Goal: Task Accomplishment & Management: Manage account settings

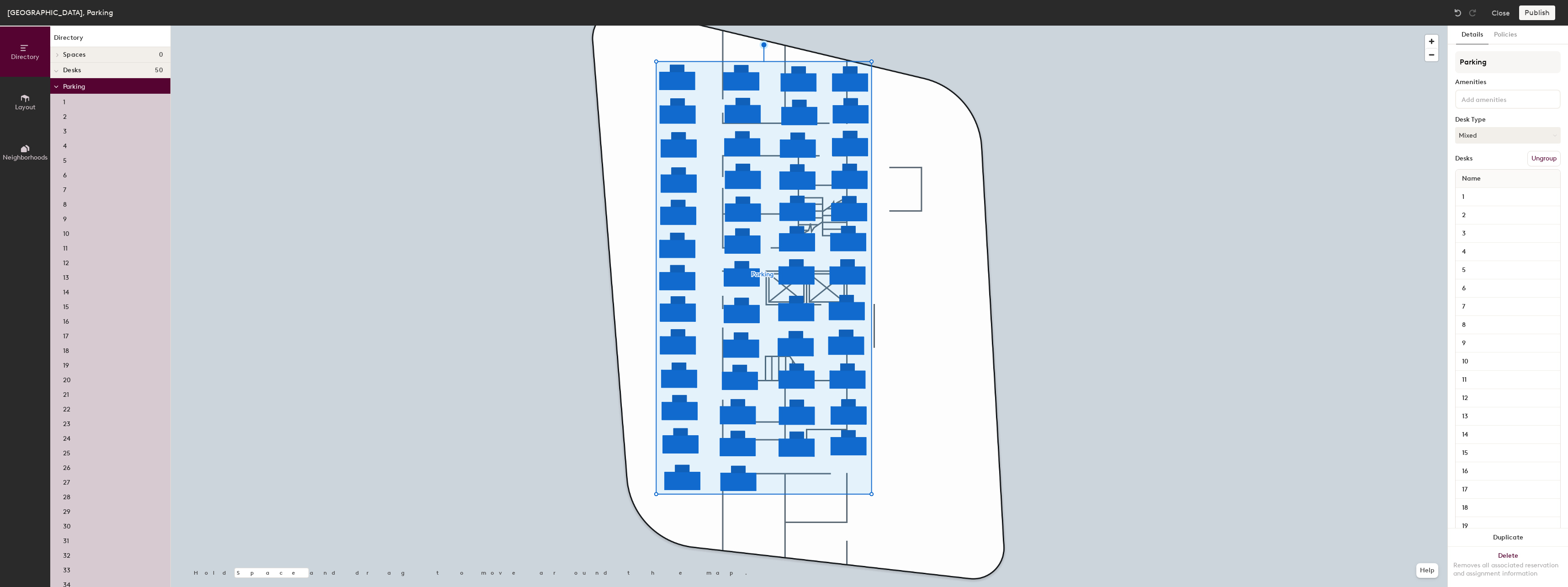
click at [1530, 156] on button "Ungroup" at bounding box center [1544, 159] width 33 height 16
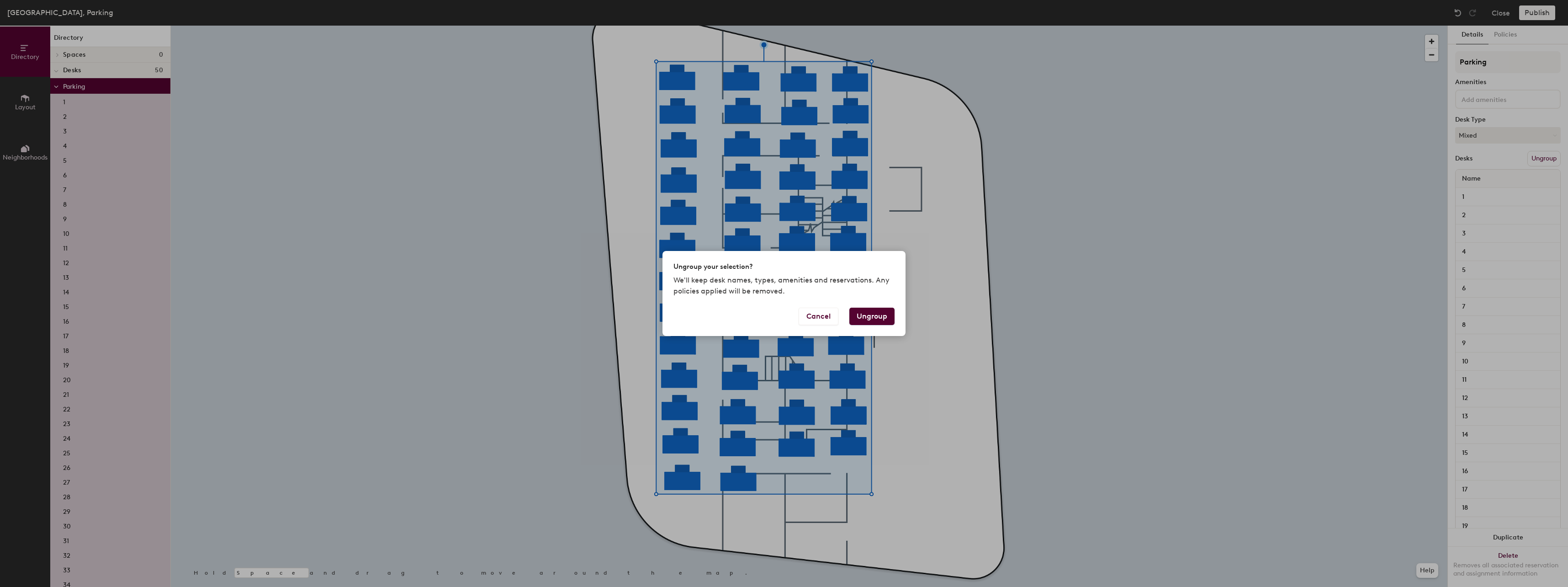
click at [866, 313] on button "Ungroup" at bounding box center [872, 316] width 45 height 18
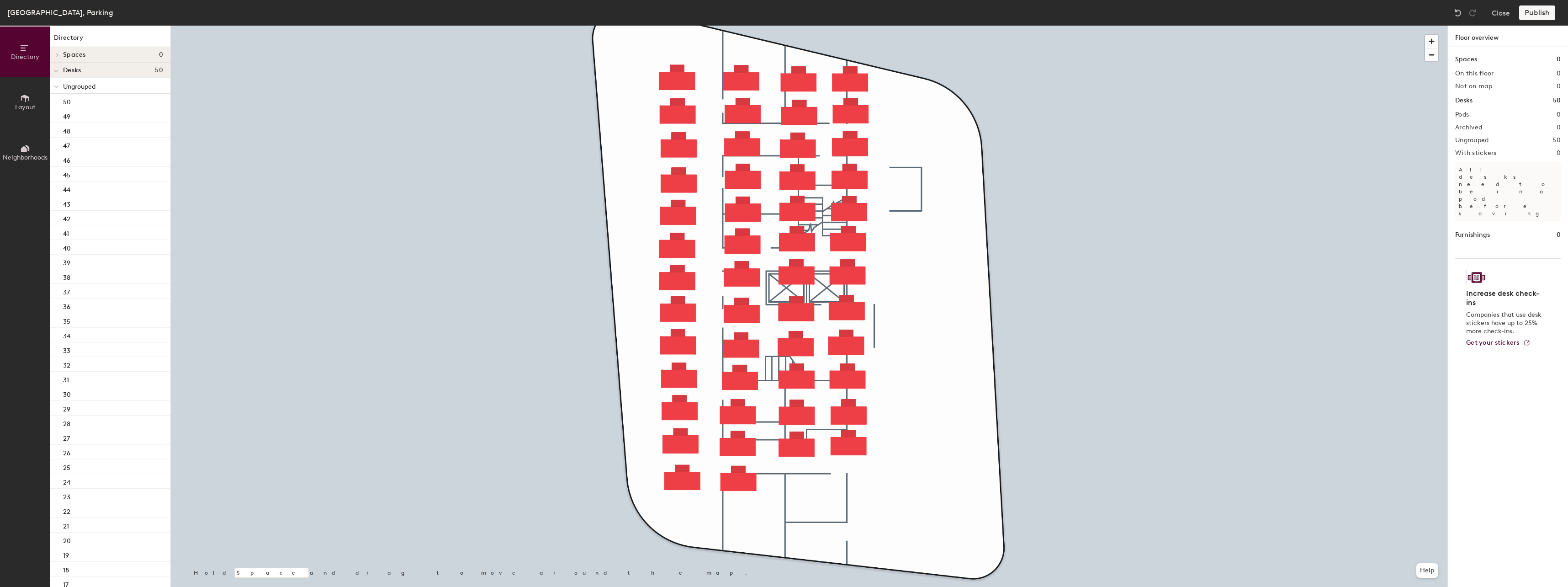
click at [31, 104] on span "Layout" at bounding box center [26, 107] width 21 height 8
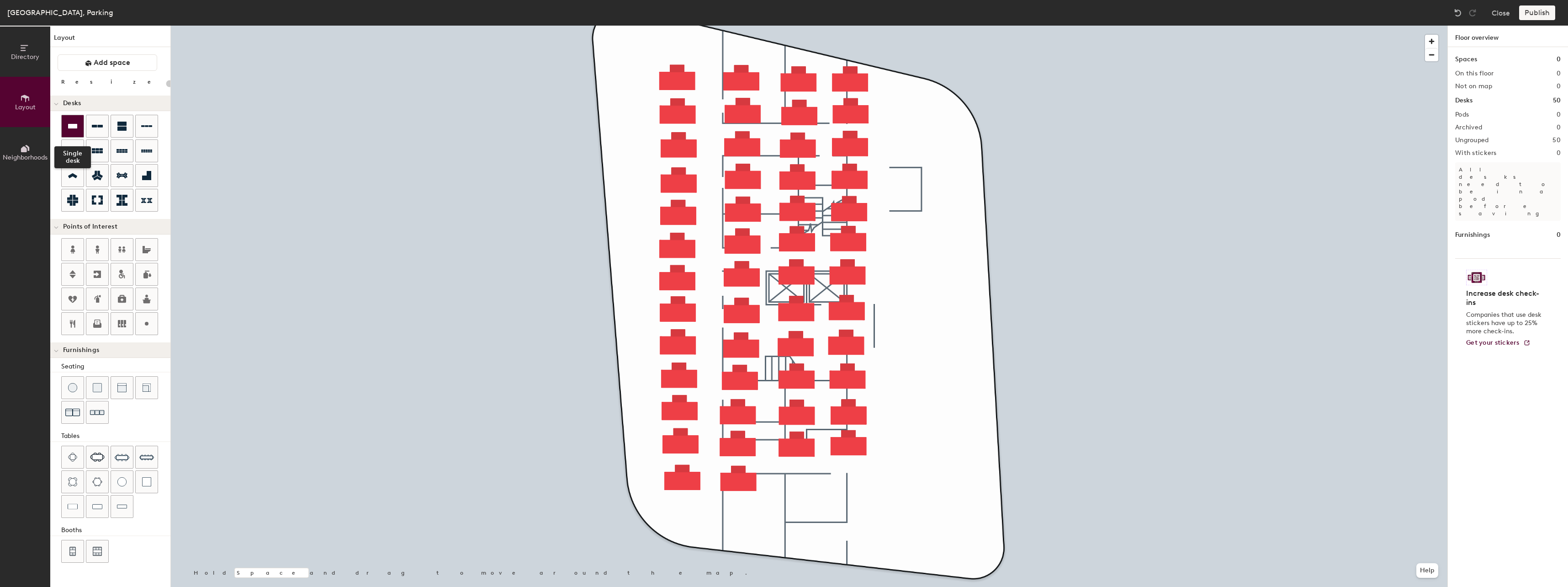
click at [69, 122] on icon at bounding box center [72, 126] width 11 height 11
type input "200"
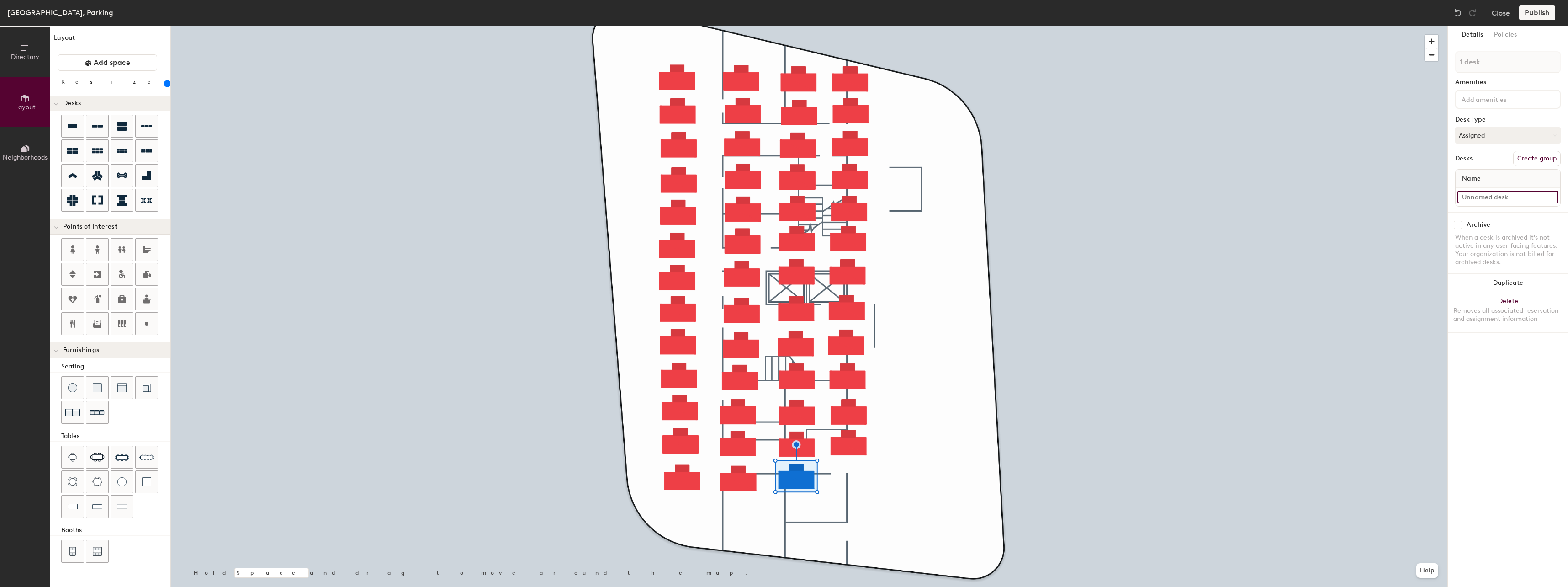
click at [1488, 194] on input at bounding box center [1508, 197] width 101 height 13
type input "Parking 51"
click at [1503, 356] on div "Details Policies 1 desk Amenities Desk Type Assigned Desks Create group Name Pa…" at bounding box center [1508, 306] width 120 height 561
click at [72, 130] on icon at bounding box center [72, 126] width 11 height 11
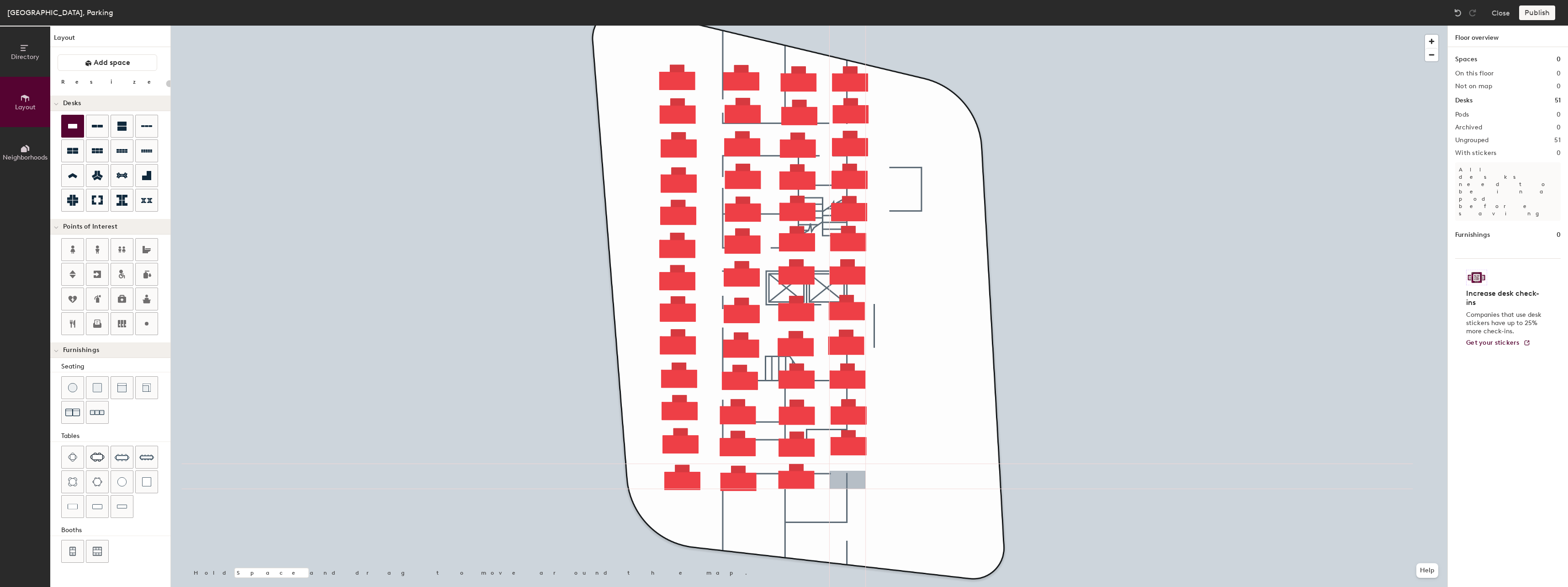
type input "200"
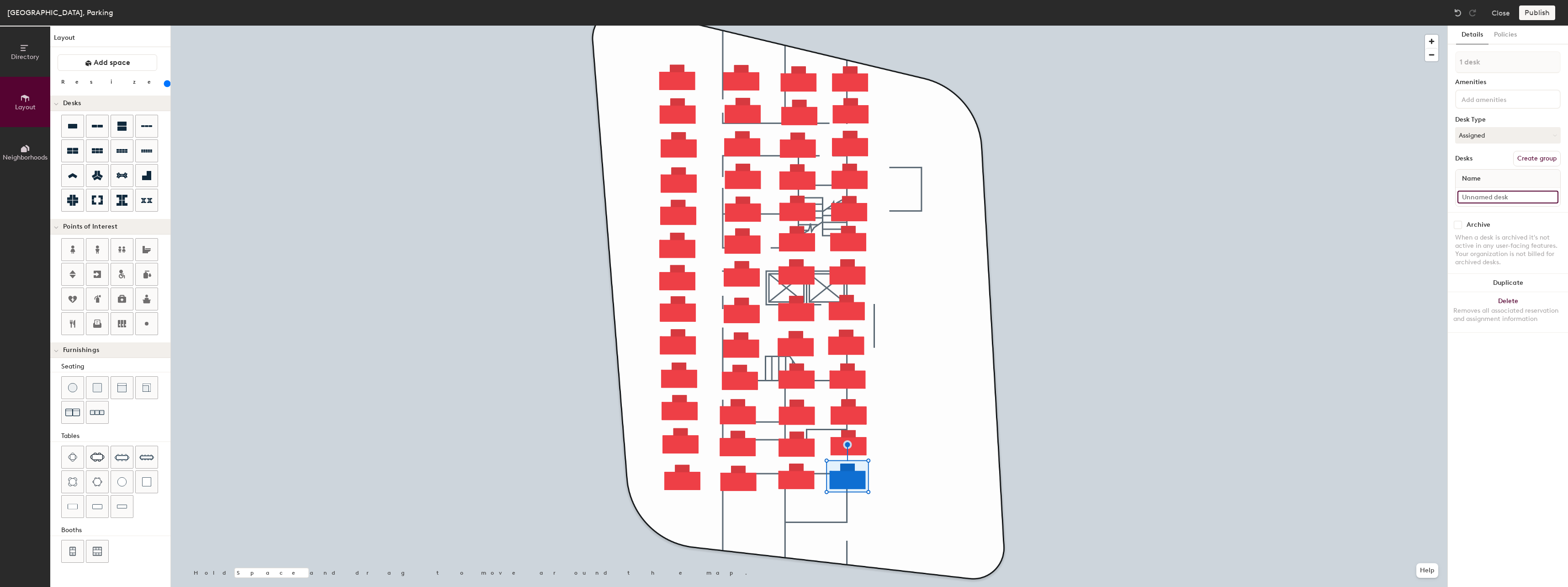
click at [1510, 197] on input at bounding box center [1508, 197] width 101 height 13
type input "52"
click at [1512, 195] on input "Parking 51" at bounding box center [1508, 197] width 101 height 13
click at [1497, 198] on input "Parking 51" at bounding box center [1508, 197] width 101 height 13
click at [1497, 198] on input "51" at bounding box center [1508, 197] width 101 height 13
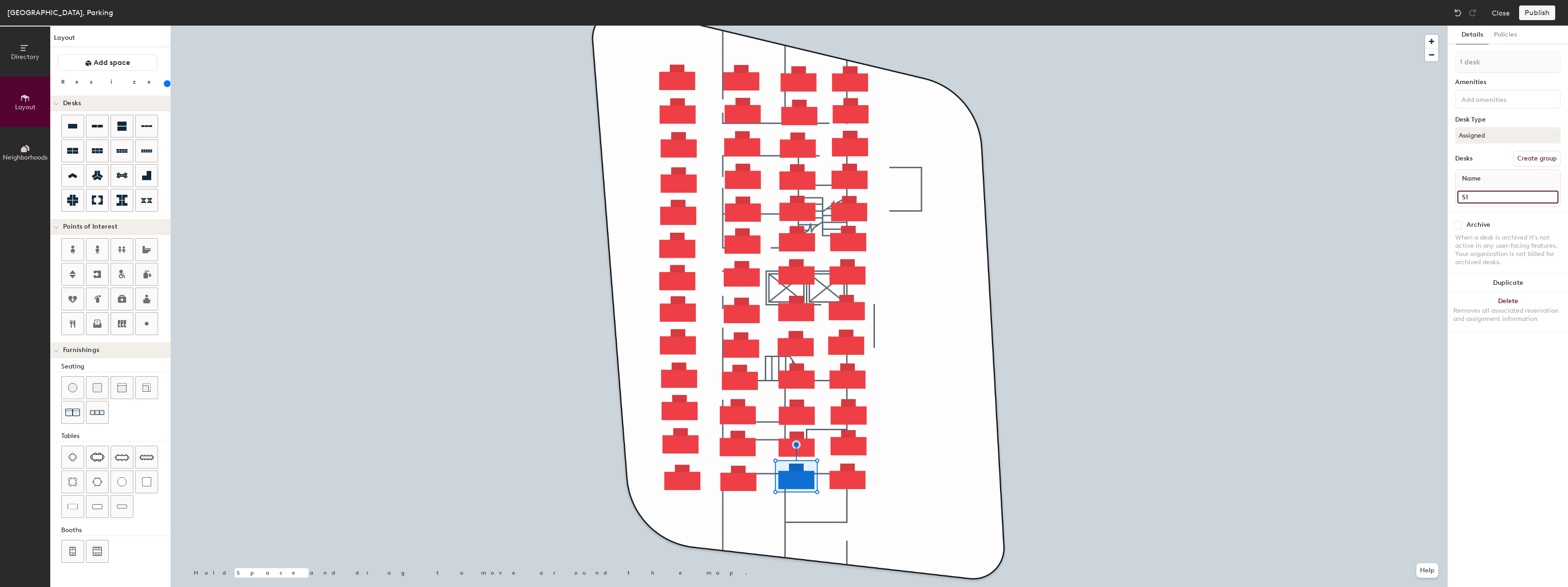
type input "51"
click at [1483, 387] on div "Details Policies 1 desk Amenities Desk Type Assigned Desks Create group Name 51…" at bounding box center [1508, 306] width 120 height 561
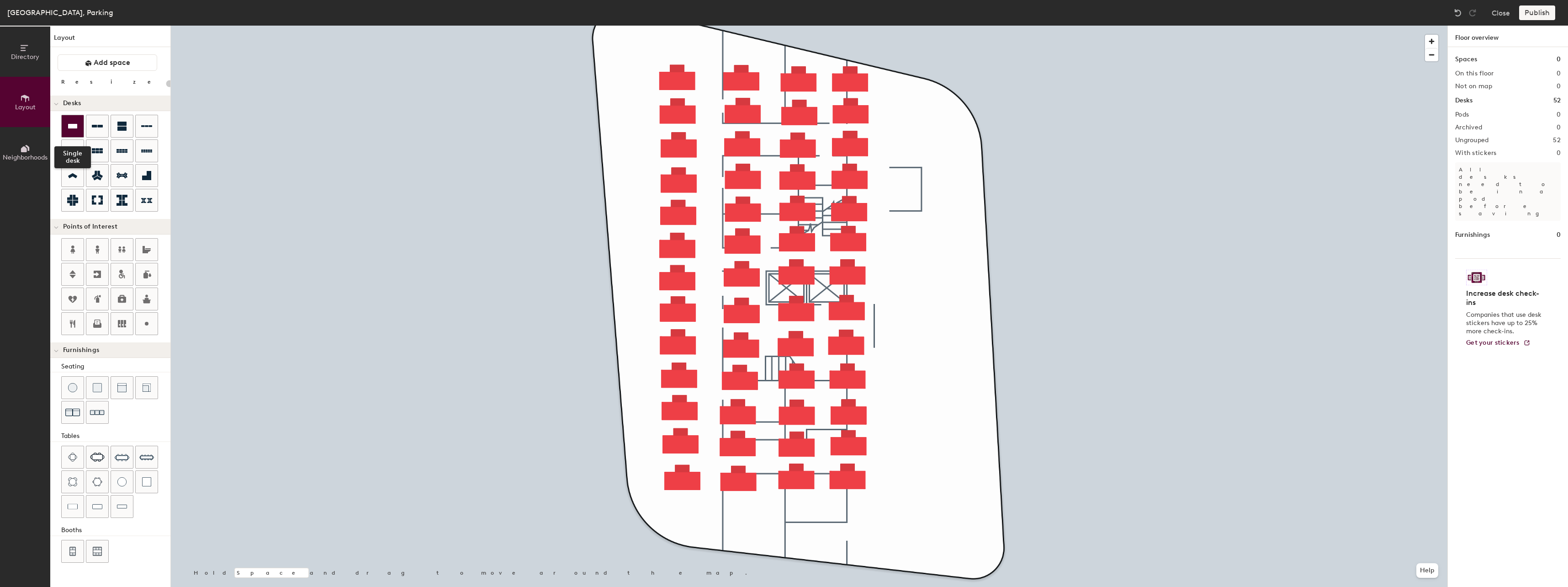
click at [73, 128] on icon at bounding box center [72, 126] width 9 height 5
type input "200"
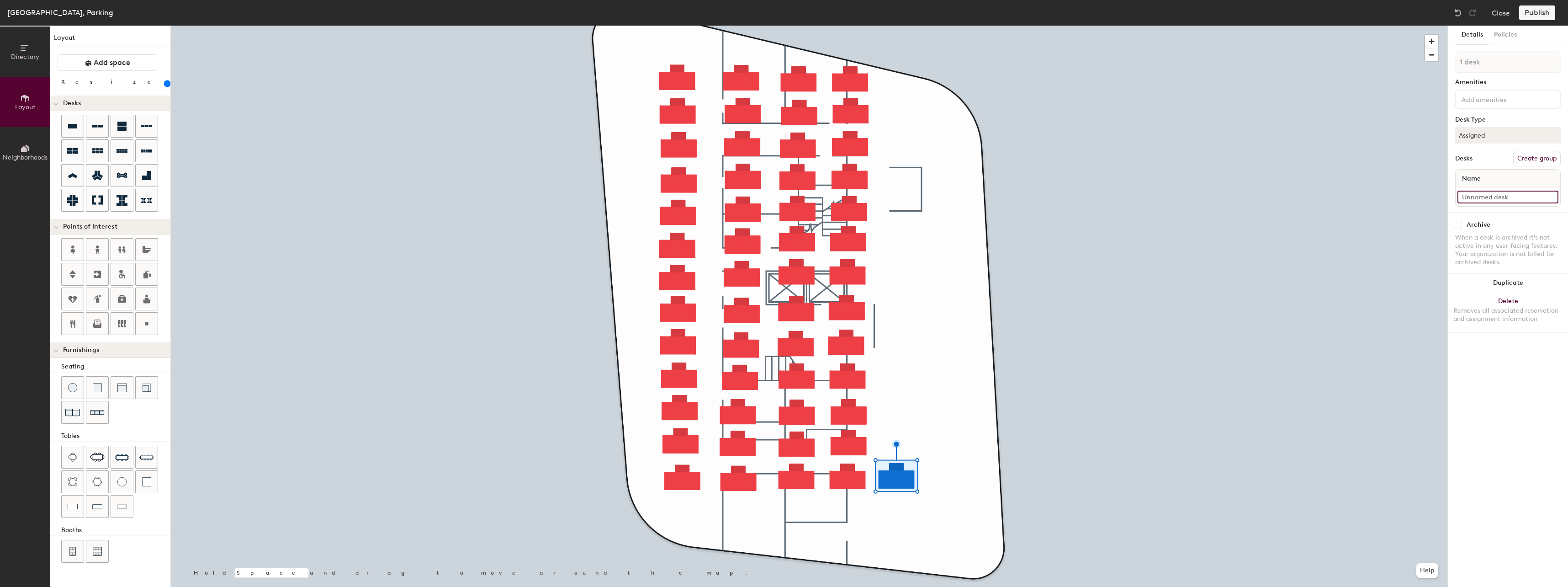
click at [1483, 197] on input at bounding box center [1508, 197] width 101 height 13
type input "53"
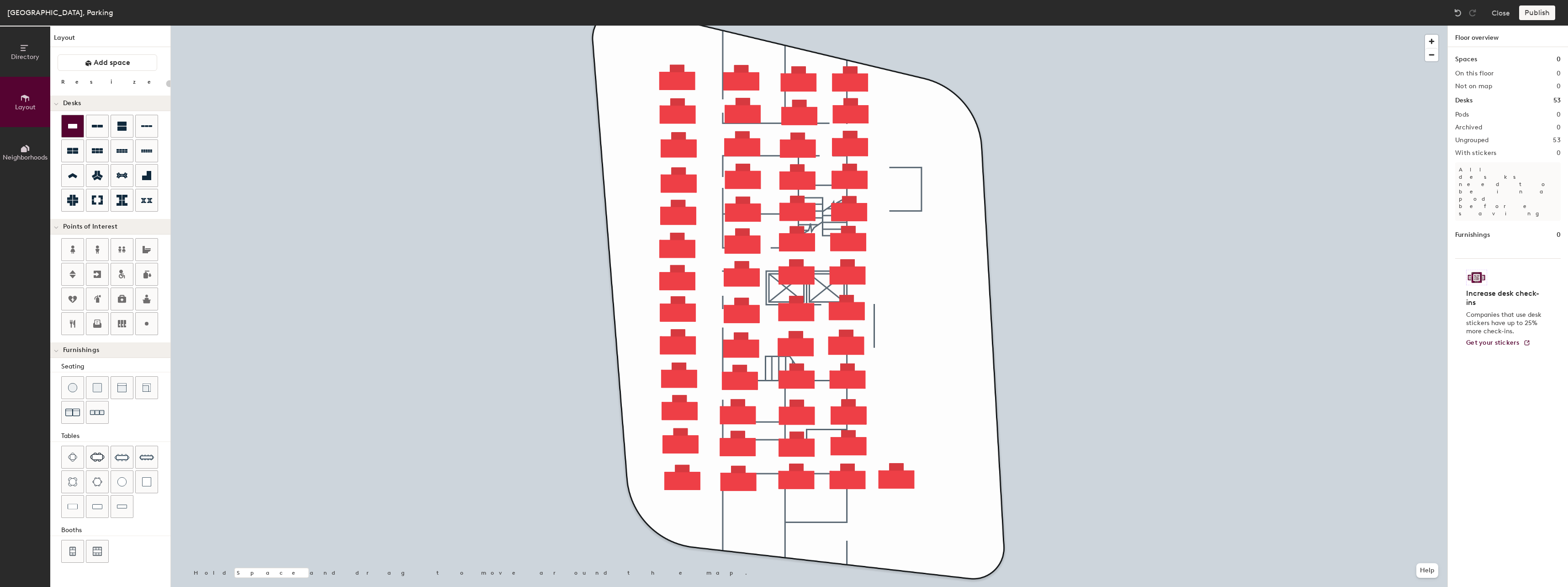
click at [72, 129] on icon at bounding box center [72, 126] width 11 height 11
type input "200"
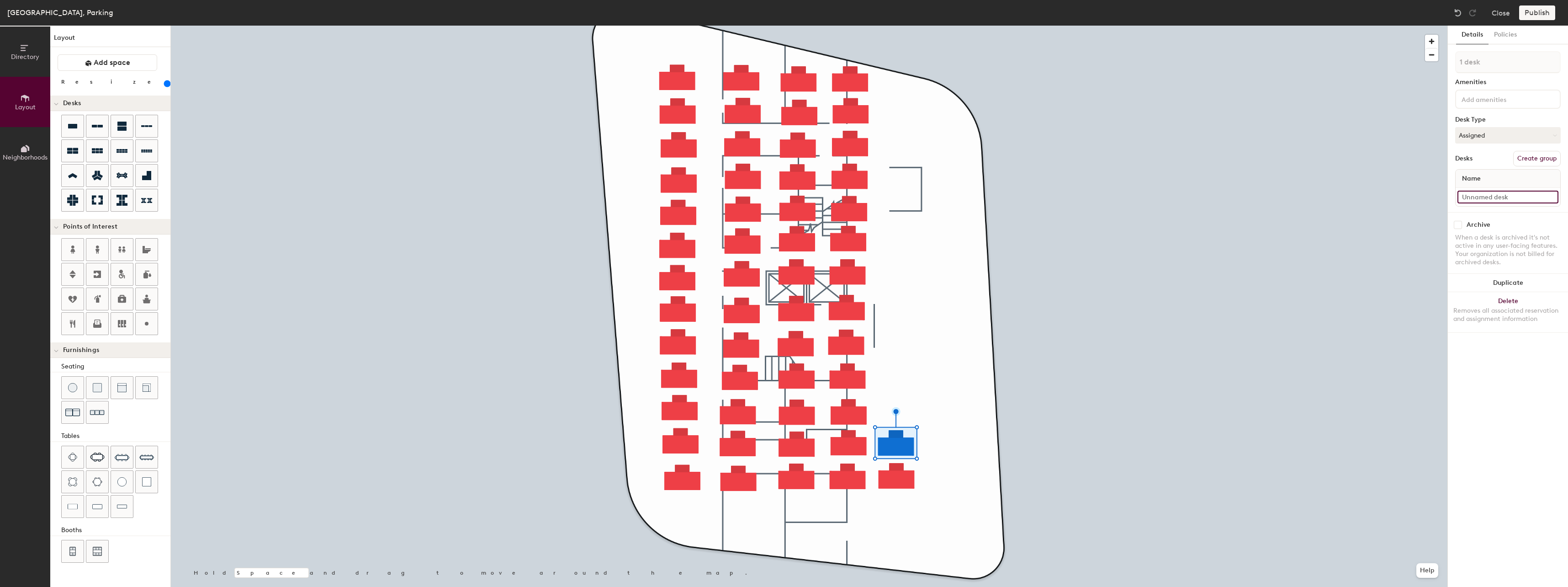
click at [1472, 194] on input at bounding box center [1508, 197] width 101 height 13
type input "54"
click at [75, 125] on icon at bounding box center [72, 126] width 9 height 5
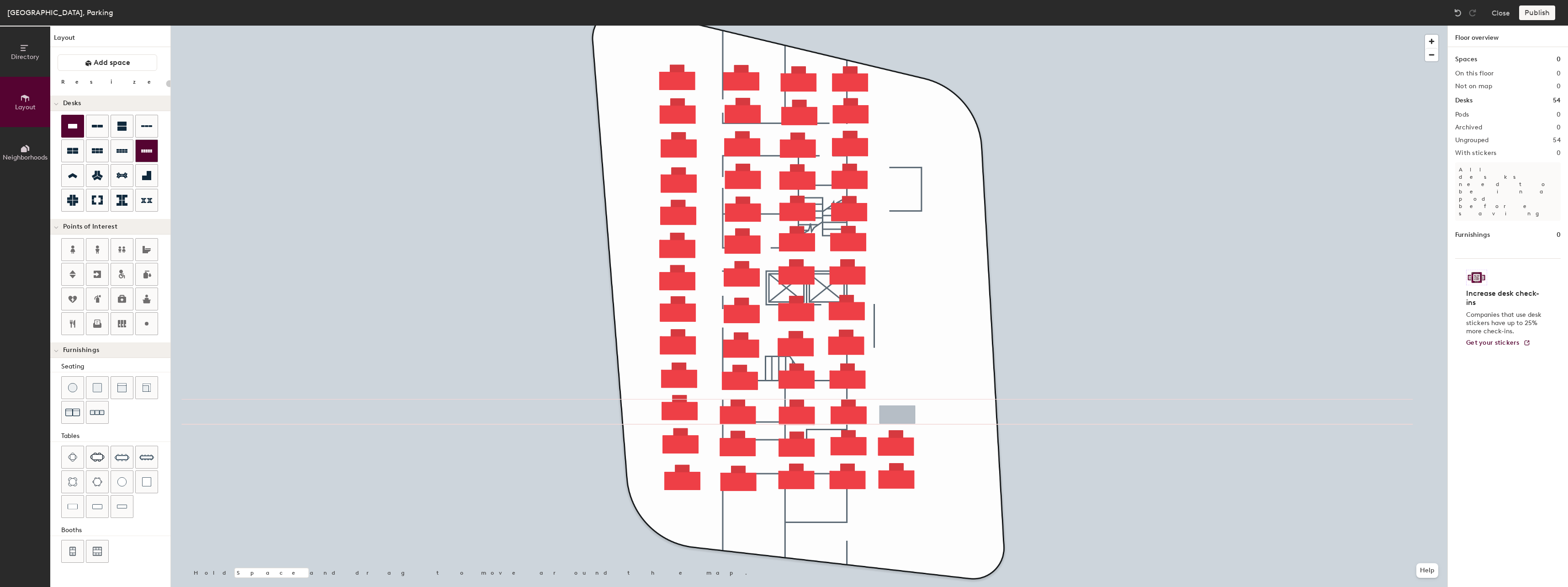
type input "200"
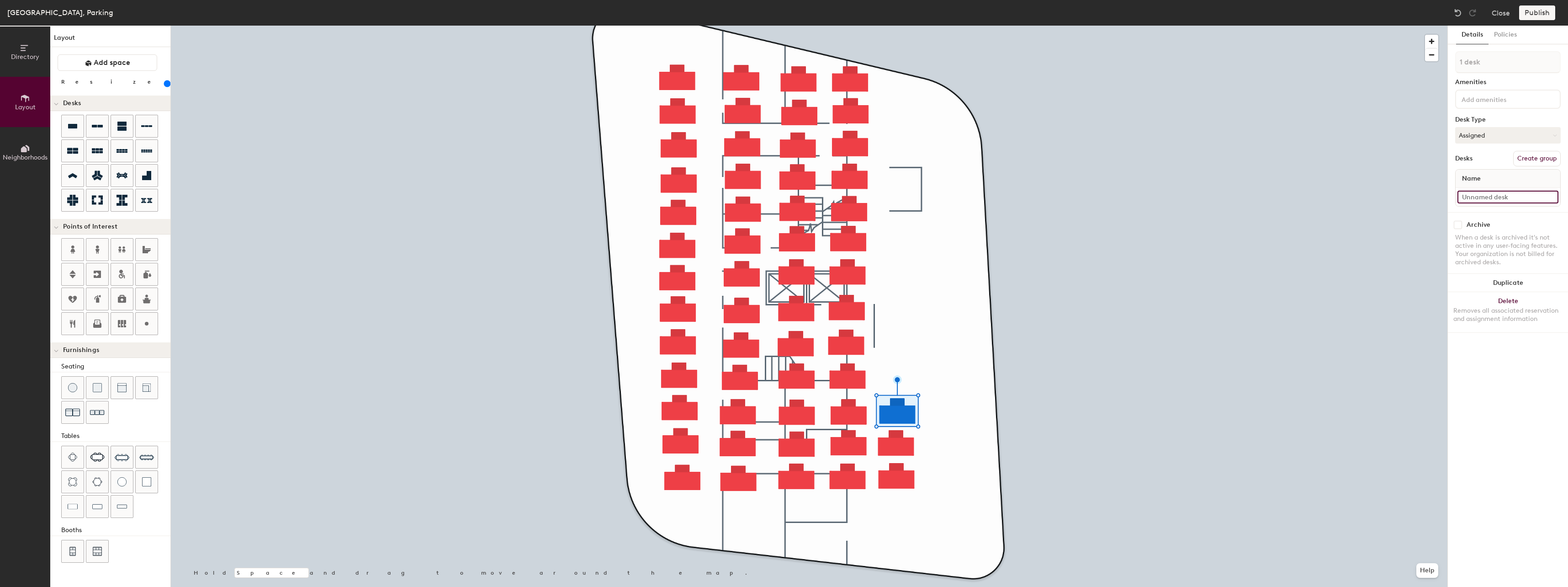
click at [1493, 200] on input at bounding box center [1508, 197] width 101 height 13
type input "55"
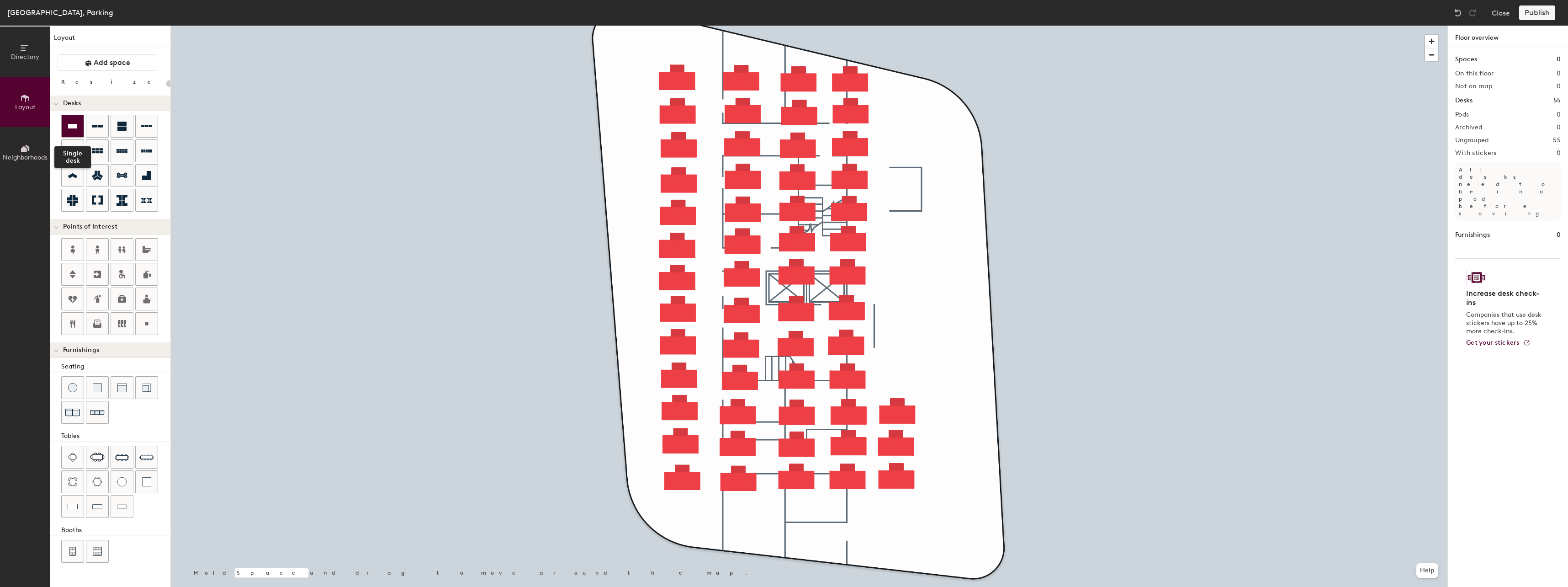
click at [75, 130] on icon at bounding box center [72, 126] width 11 height 11
type input "200"
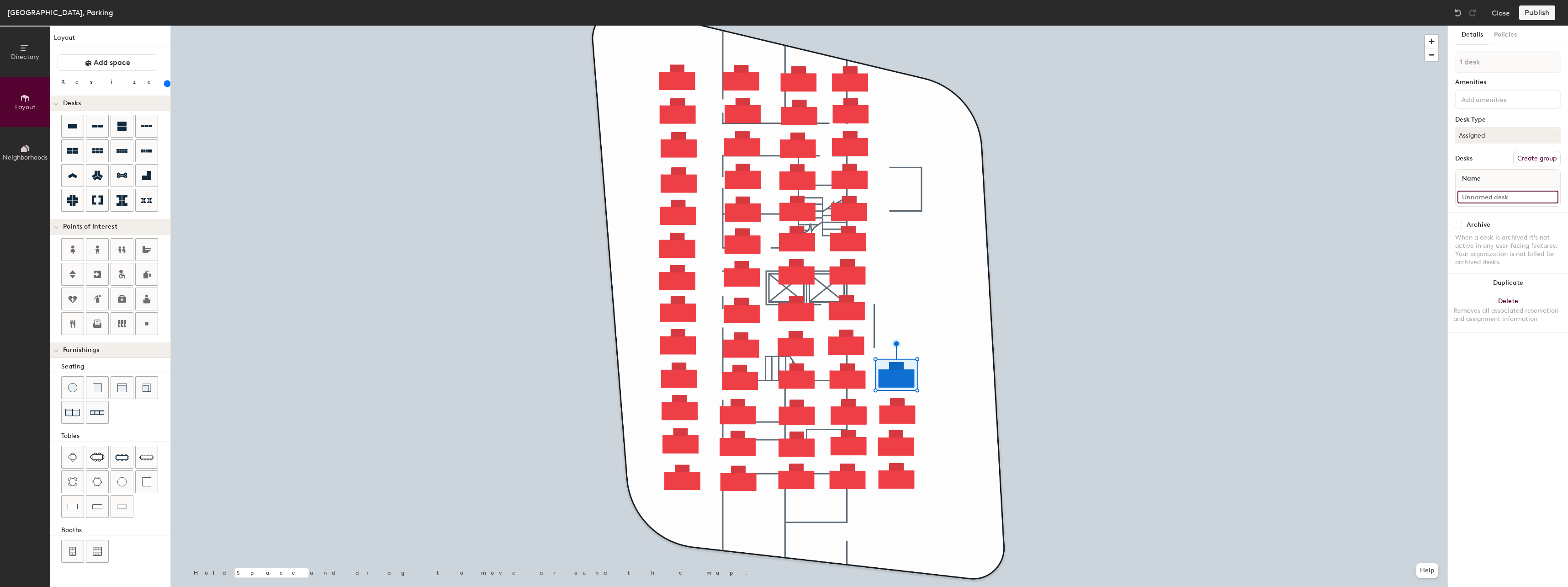
click at [1475, 200] on input at bounding box center [1508, 197] width 101 height 13
type input "56"
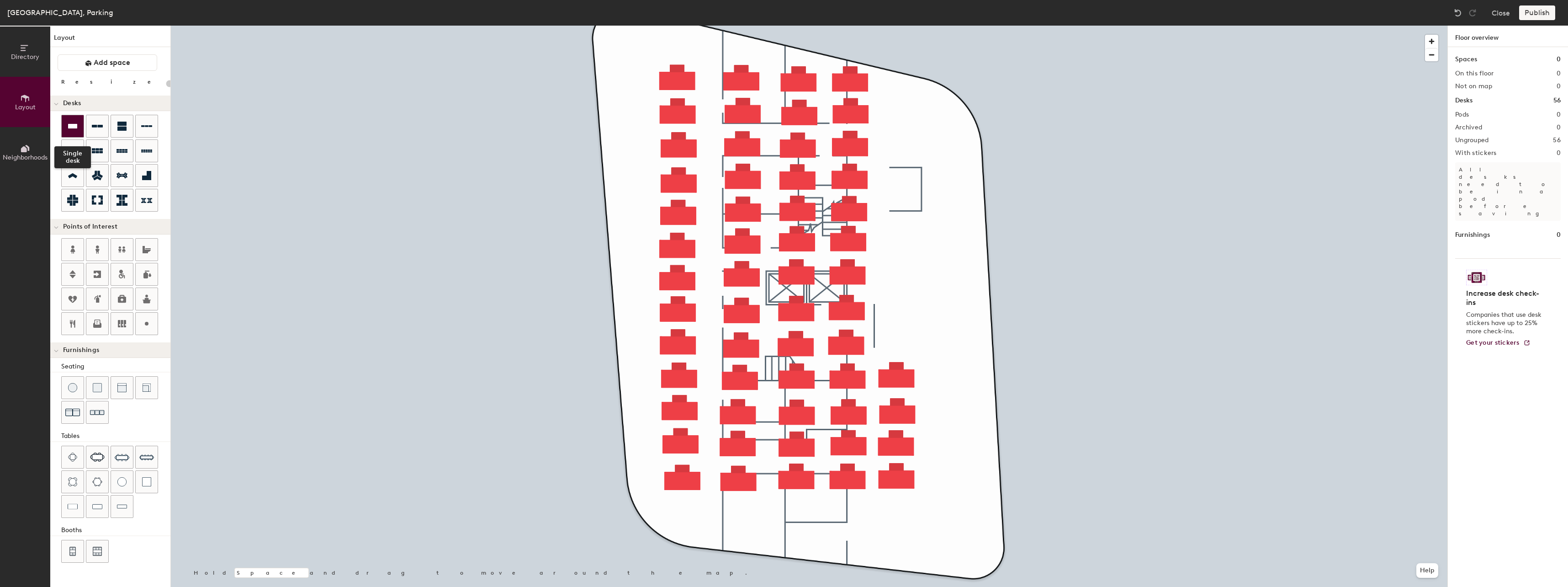
click at [74, 129] on icon at bounding box center [72, 126] width 11 height 11
type input "200"
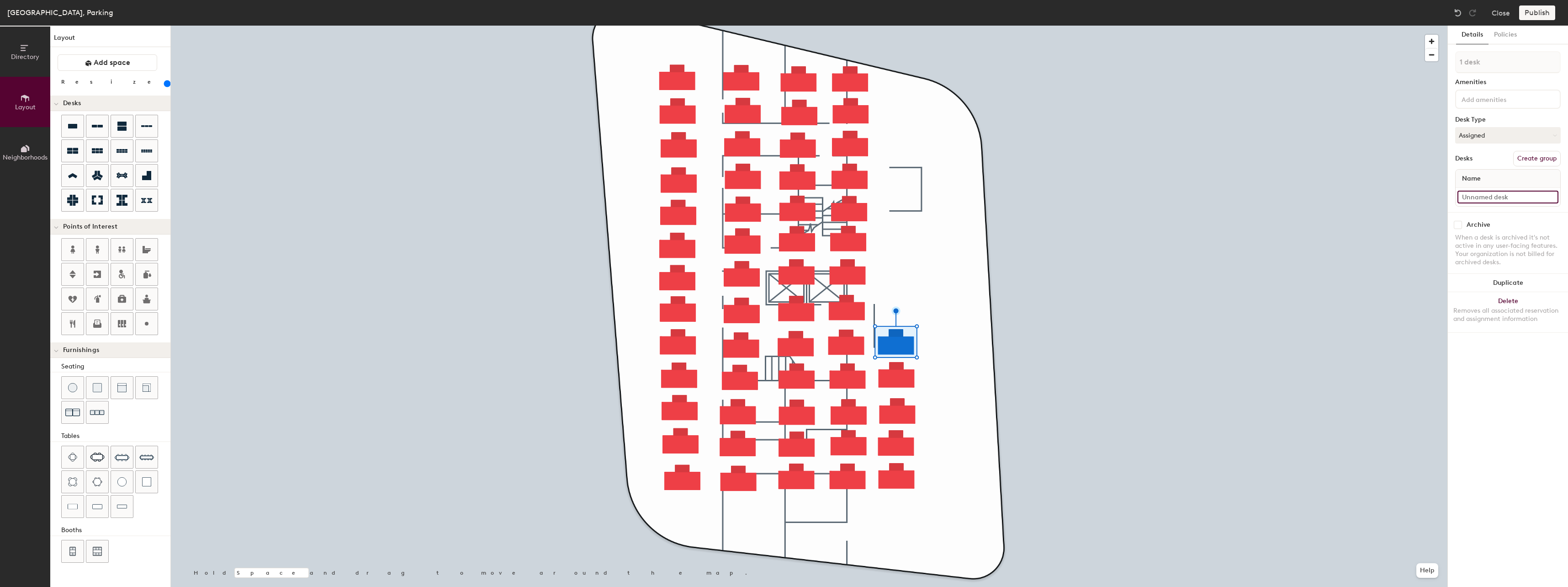
click at [1472, 201] on input at bounding box center [1508, 197] width 101 height 13
type input "57"
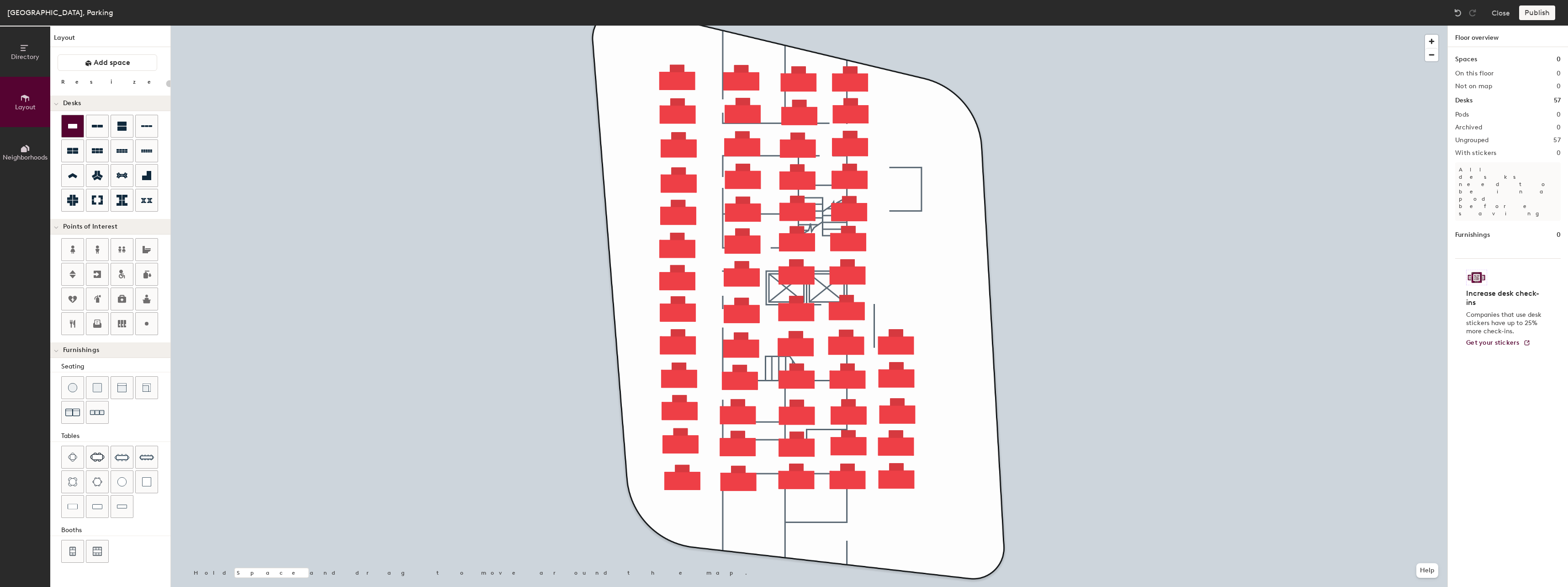
click at [65, 128] on div at bounding box center [72, 126] width 22 height 22
type input "200"
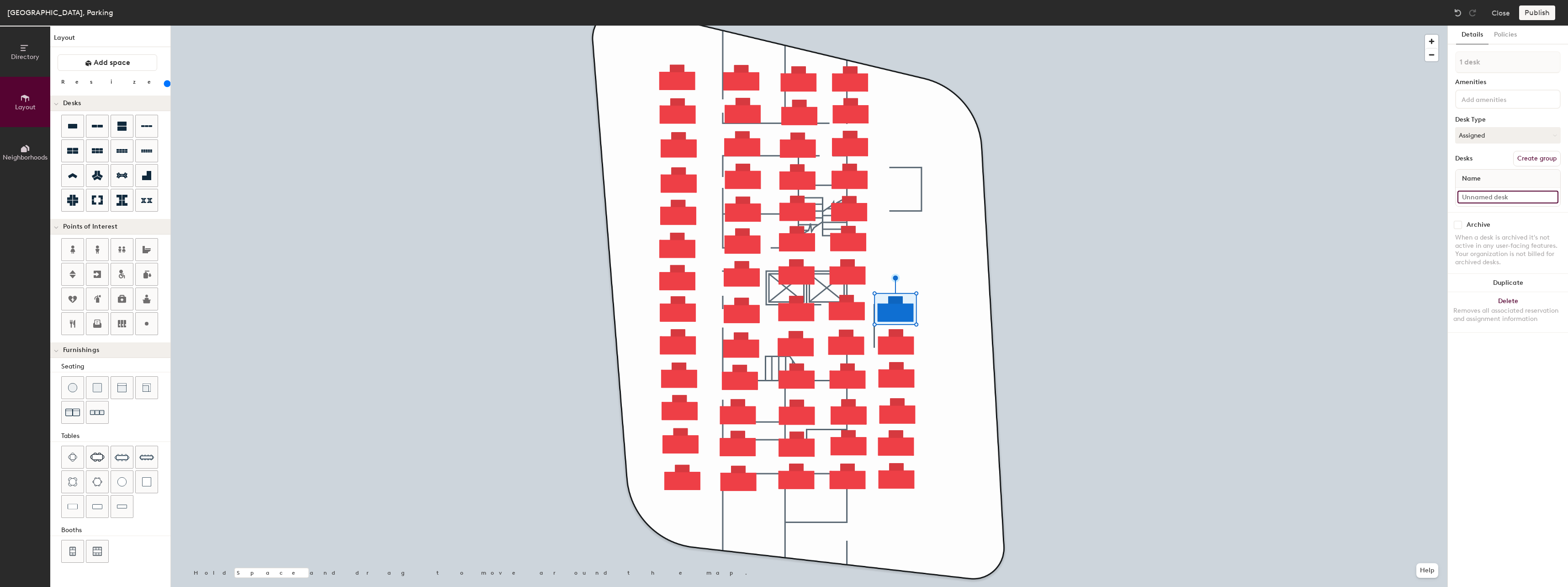
click at [1481, 197] on input at bounding box center [1508, 197] width 101 height 13
type input "58"
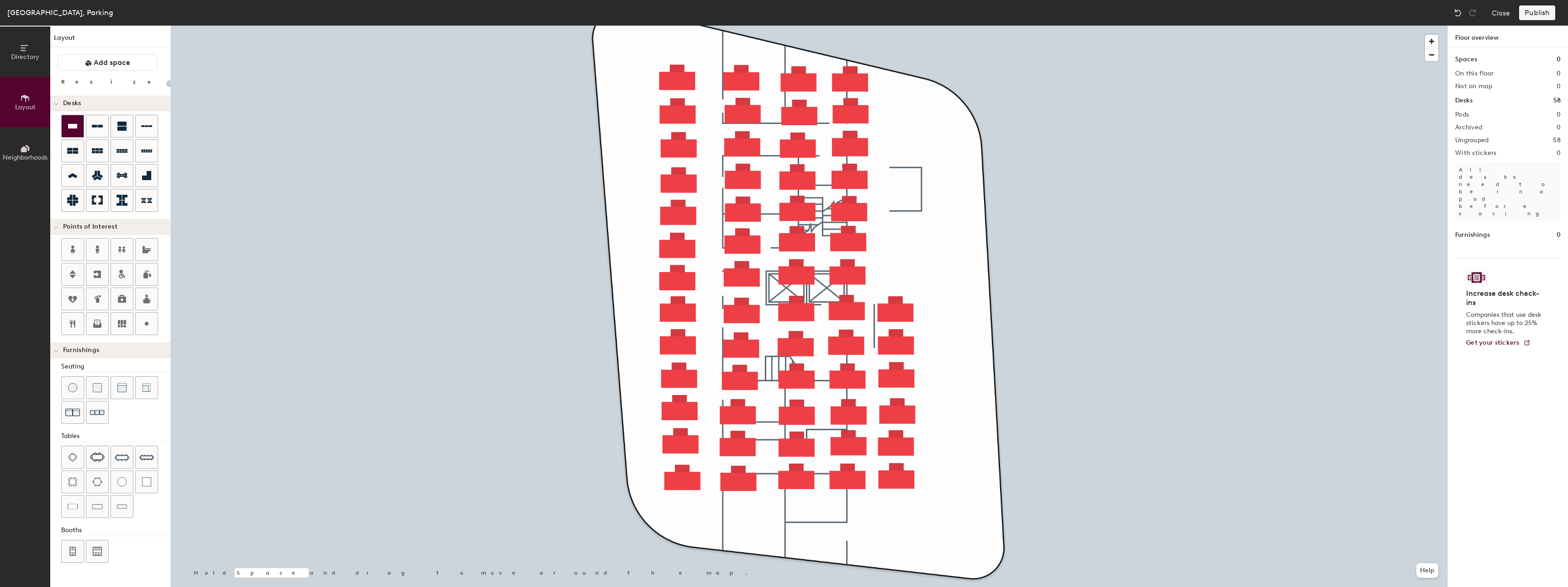
click at [72, 128] on icon at bounding box center [72, 126] width 9 height 5
type input "200"
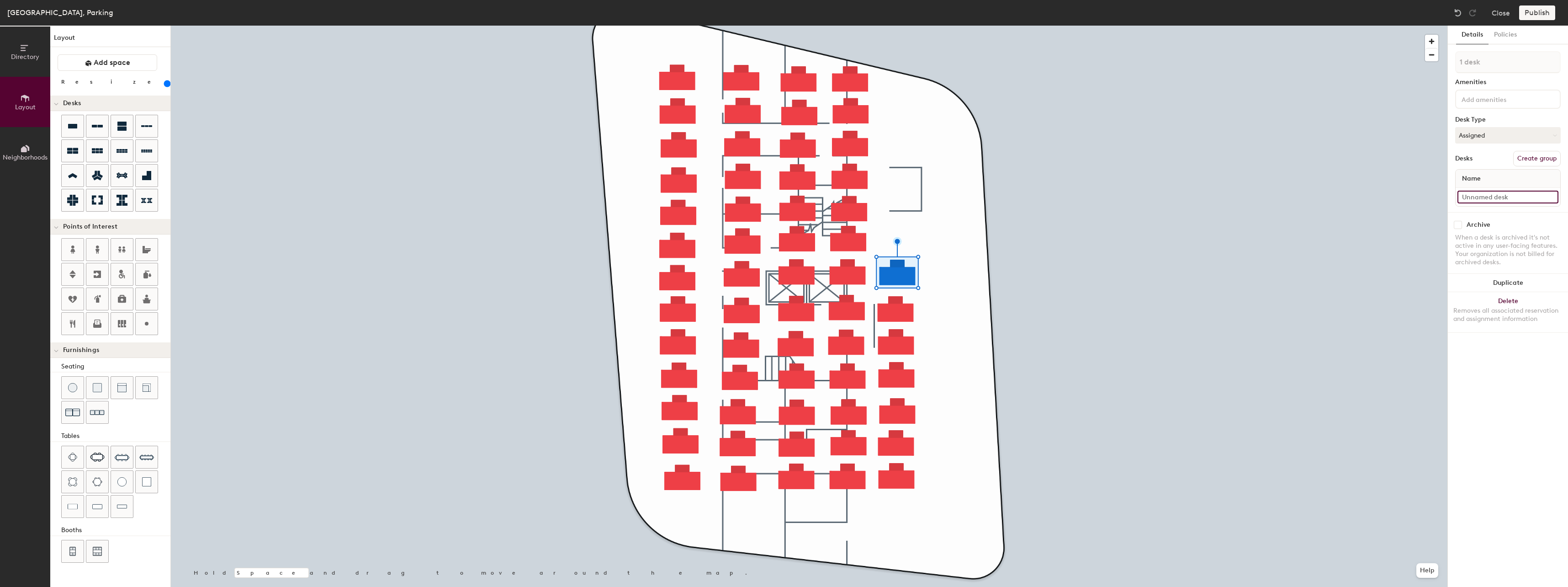
click at [1485, 192] on input at bounding box center [1508, 197] width 101 height 13
type input "59"
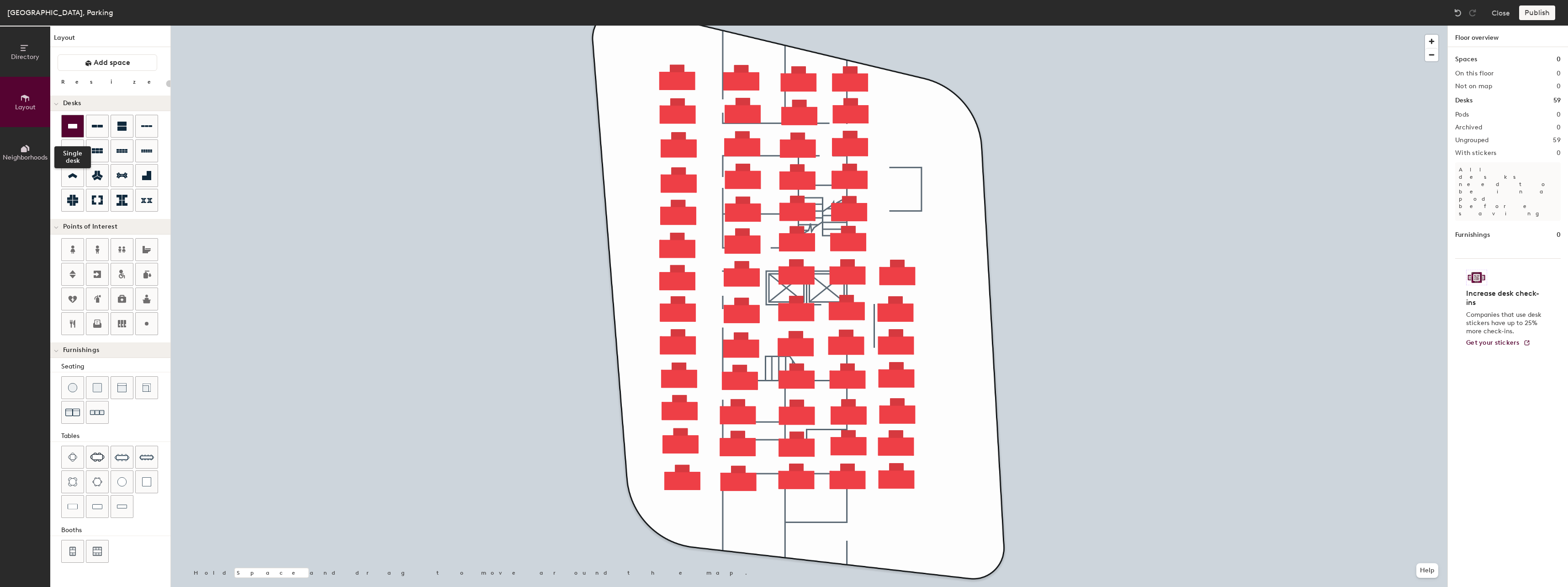
click at [66, 132] on div at bounding box center [72, 126] width 22 height 22
type input "200"
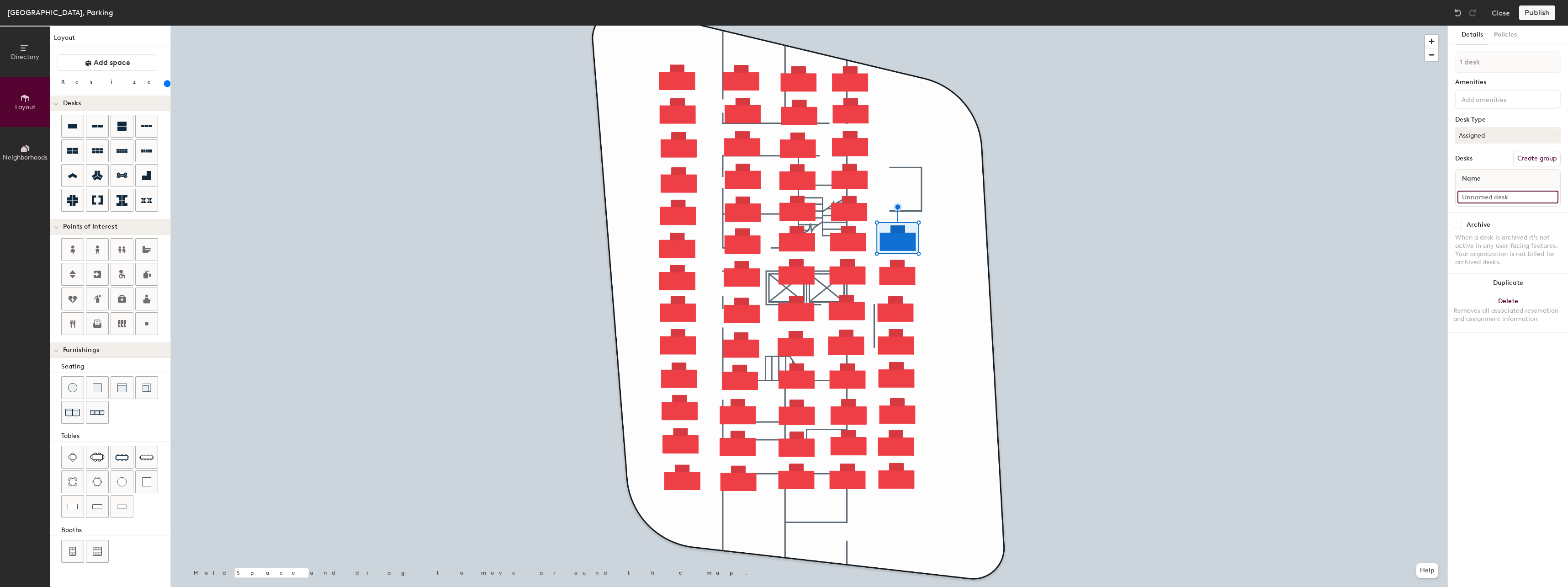
click at [1483, 195] on input at bounding box center [1508, 197] width 101 height 13
type input "60"
click at [1521, 413] on div "Details Policies 1 desk Amenities Desk Type Assigned Desks Create group Name 60…" at bounding box center [1508, 306] width 120 height 561
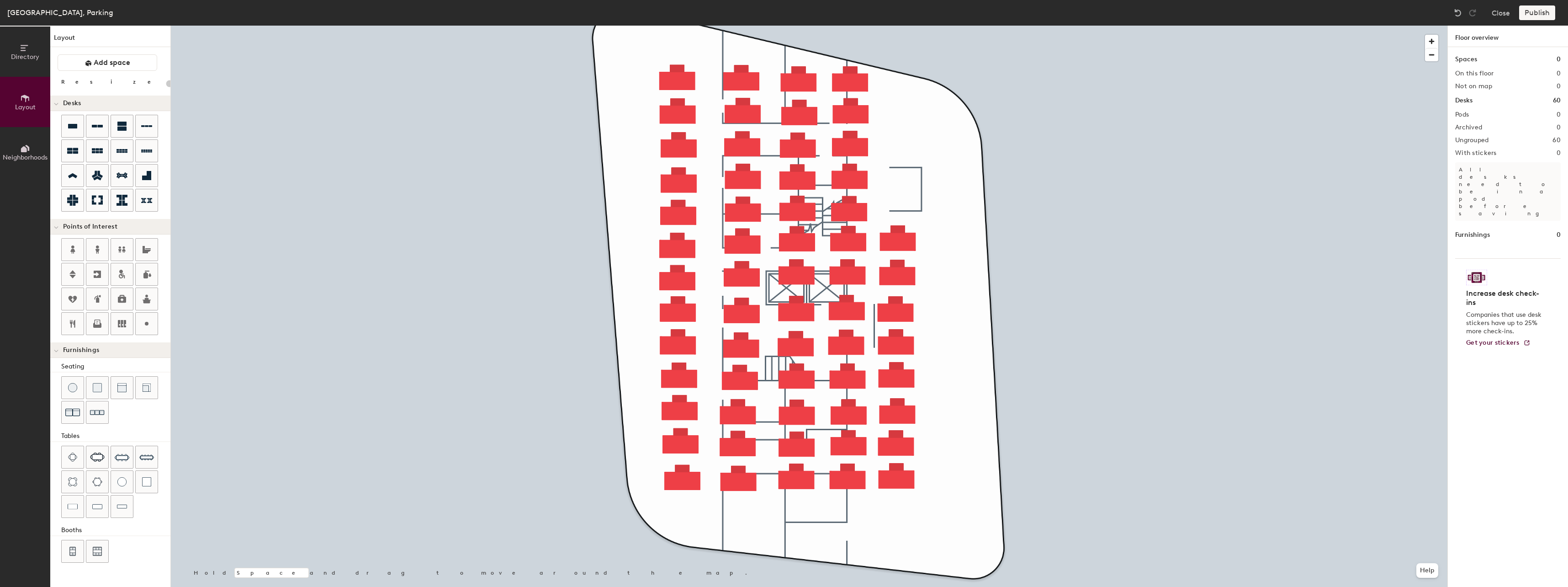
type input "20"
click at [30, 56] on span "Directory" at bounding box center [25, 57] width 29 height 8
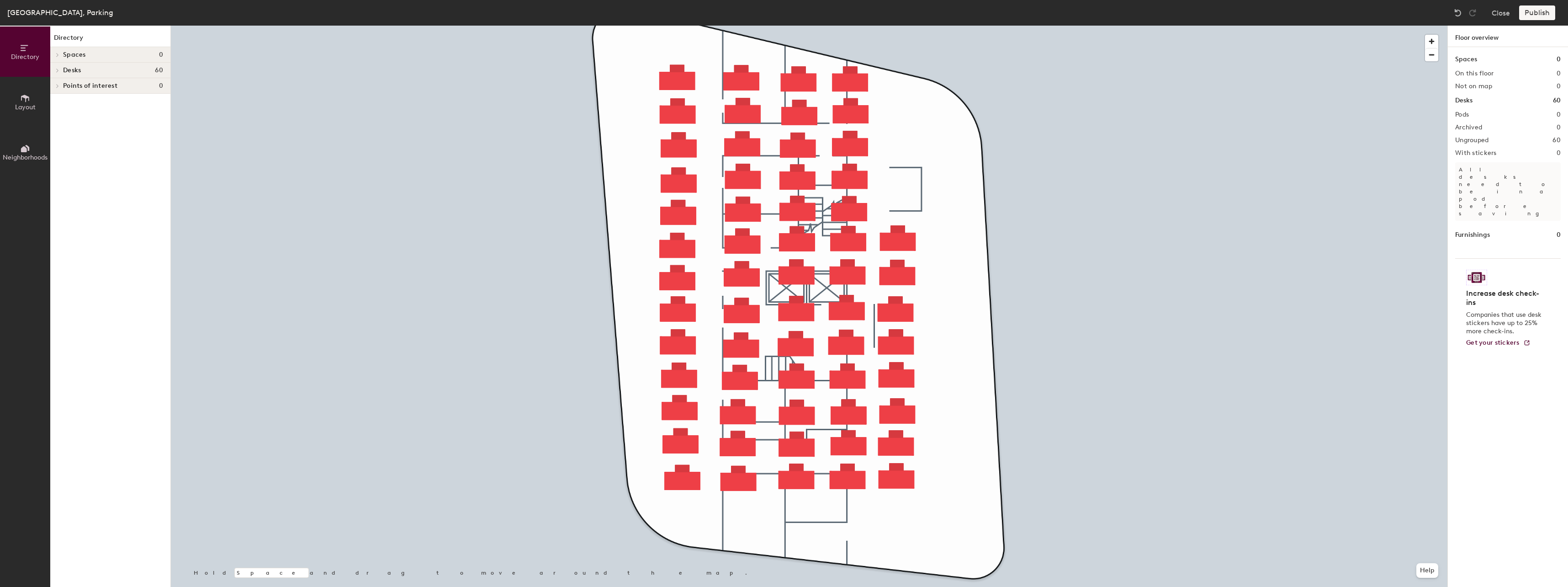
click at [114, 72] on h4 "Desks 60" at bounding box center [113, 71] width 100 height 7
click at [89, 87] on span "Ungrouped" at bounding box center [79, 86] width 32 height 8
click at [61, 85] on div at bounding box center [57, 85] width 12 height 15
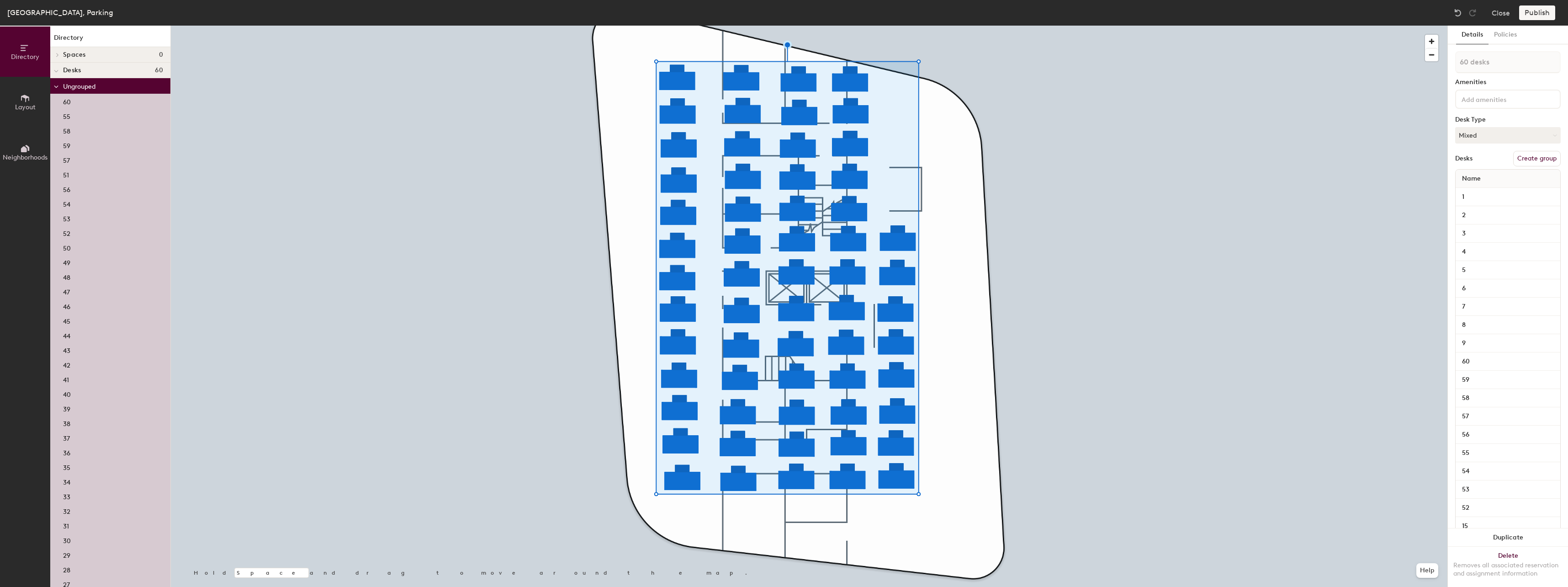
click at [1525, 160] on button "Create group" at bounding box center [1537, 159] width 47 height 16
drag, startPoint x: 1474, startPoint y: 64, endPoint x: 1457, endPoint y: 63, distance: 17.0
click at [1457, 63] on input "Pod 1" at bounding box center [1508, 62] width 105 height 22
type input "Parking"
click at [1508, 117] on div "Desk Type" at bounding box center [1508, 120] width 105 height 7
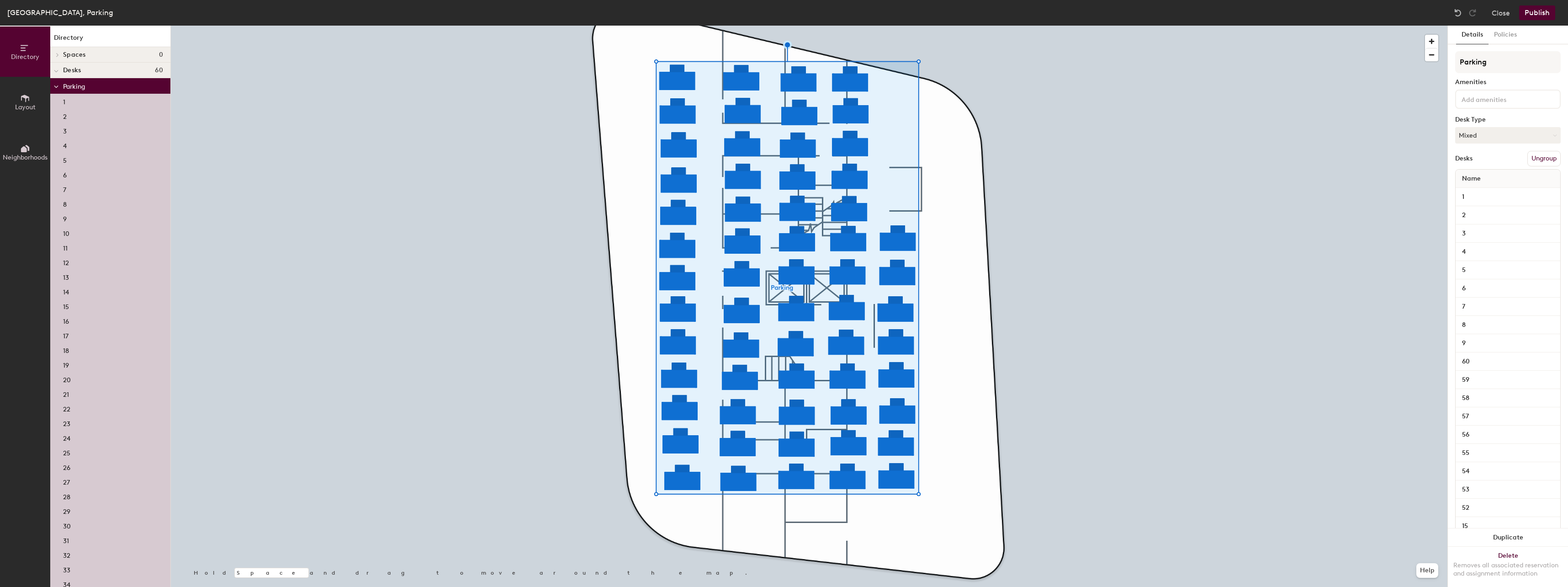
click at [1549, 10] on button "Publish" at bounding box center [1537, 13] width 36 height 15
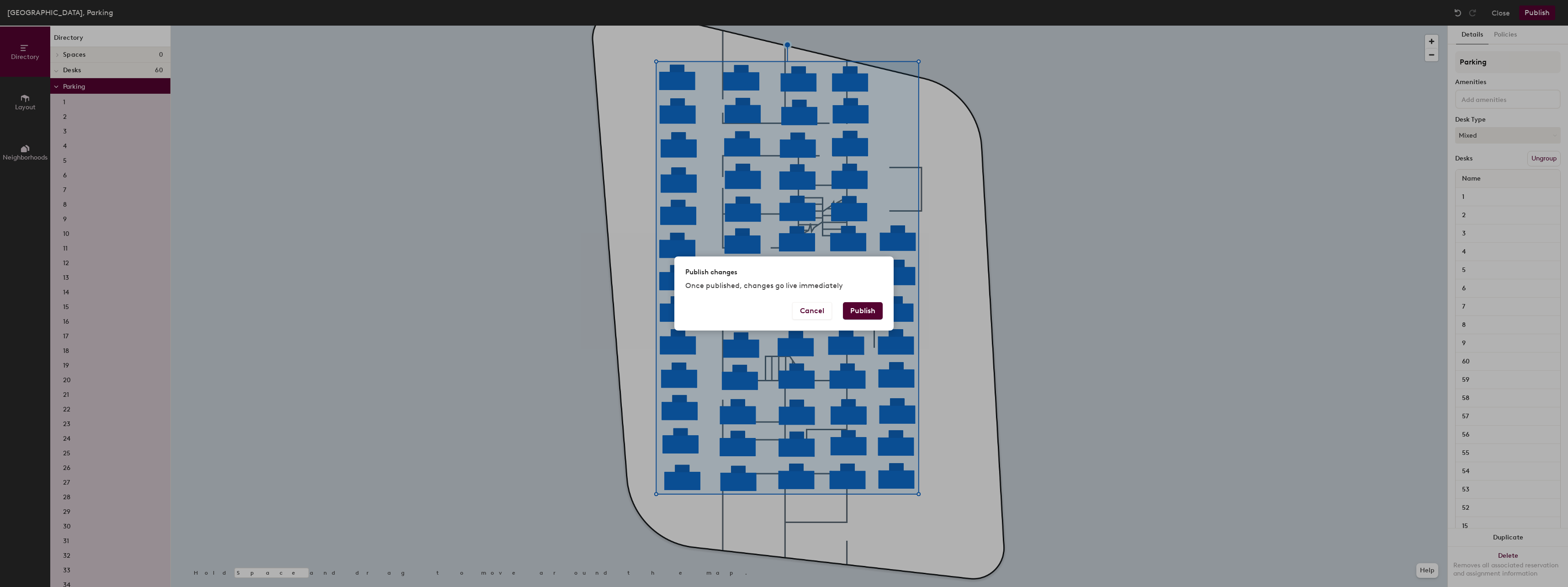
click at [871, 309] on button "Publish" at bounding box center [863, 311] width 40 height 18
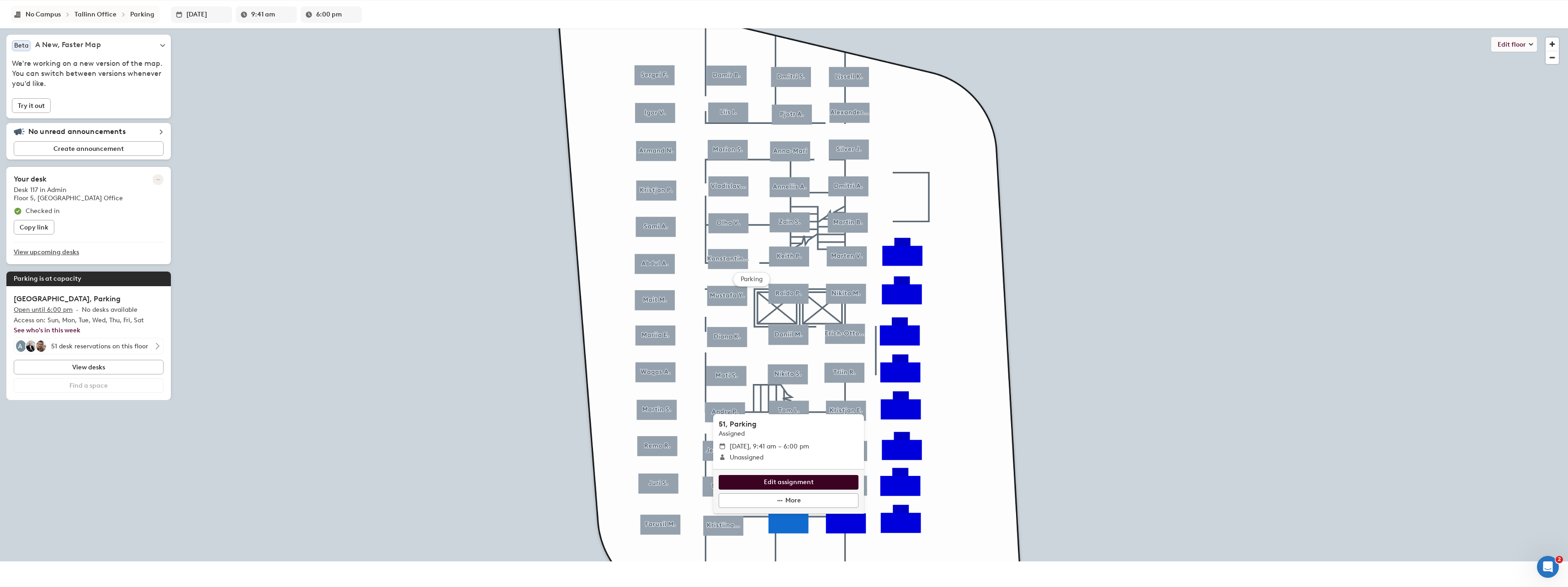
click at [791, 482] on span "Edit assignment" at bounding box center [789, 482] width 50 height 10
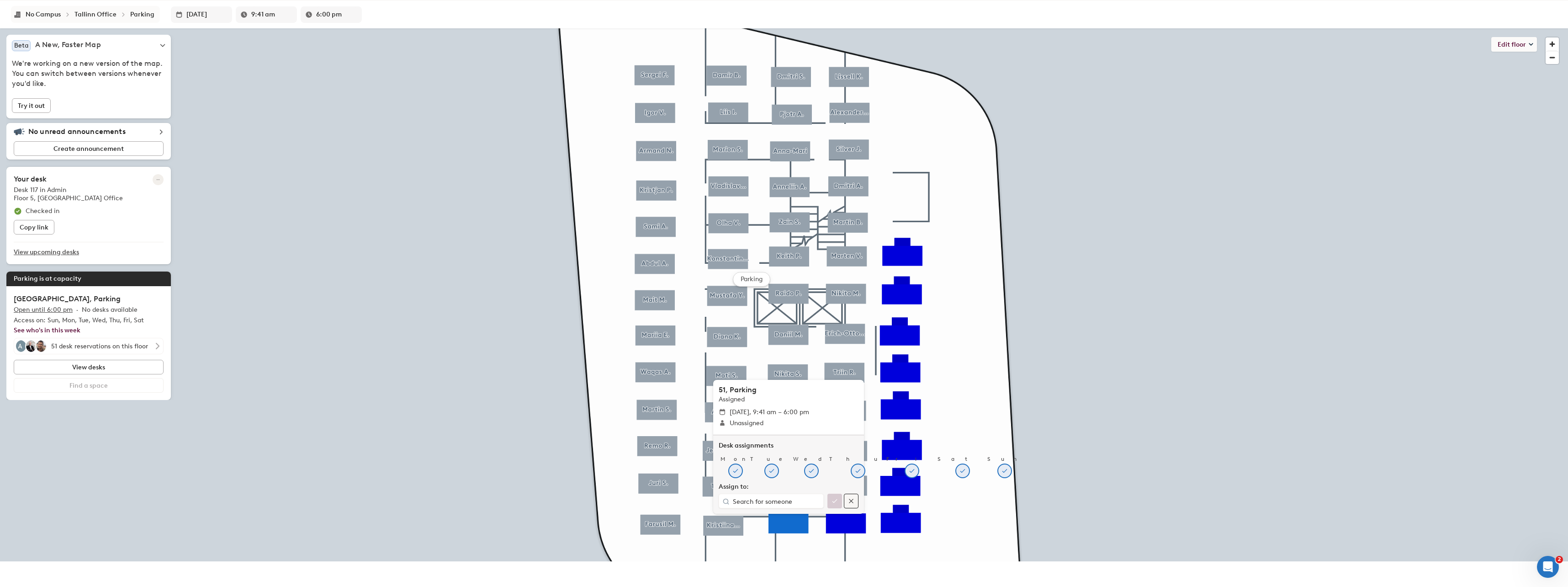
click at [850, 501] on icon "button" at bounding box center [851, 501] width 7 height 7
click at [817, 500] on span "Cancel" at bounding box center [824, 501] width 22 height 10
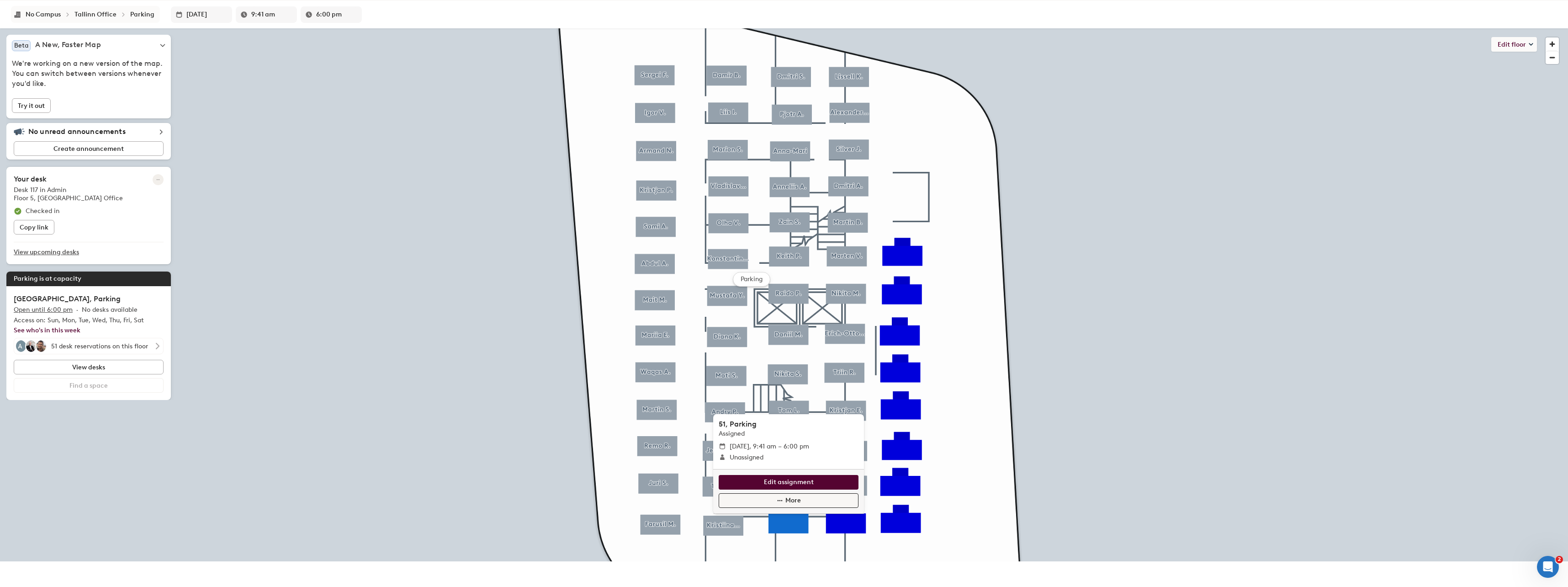
click at [786, 499] on span "More" at bounding box center [793, 501] width 16 height 10
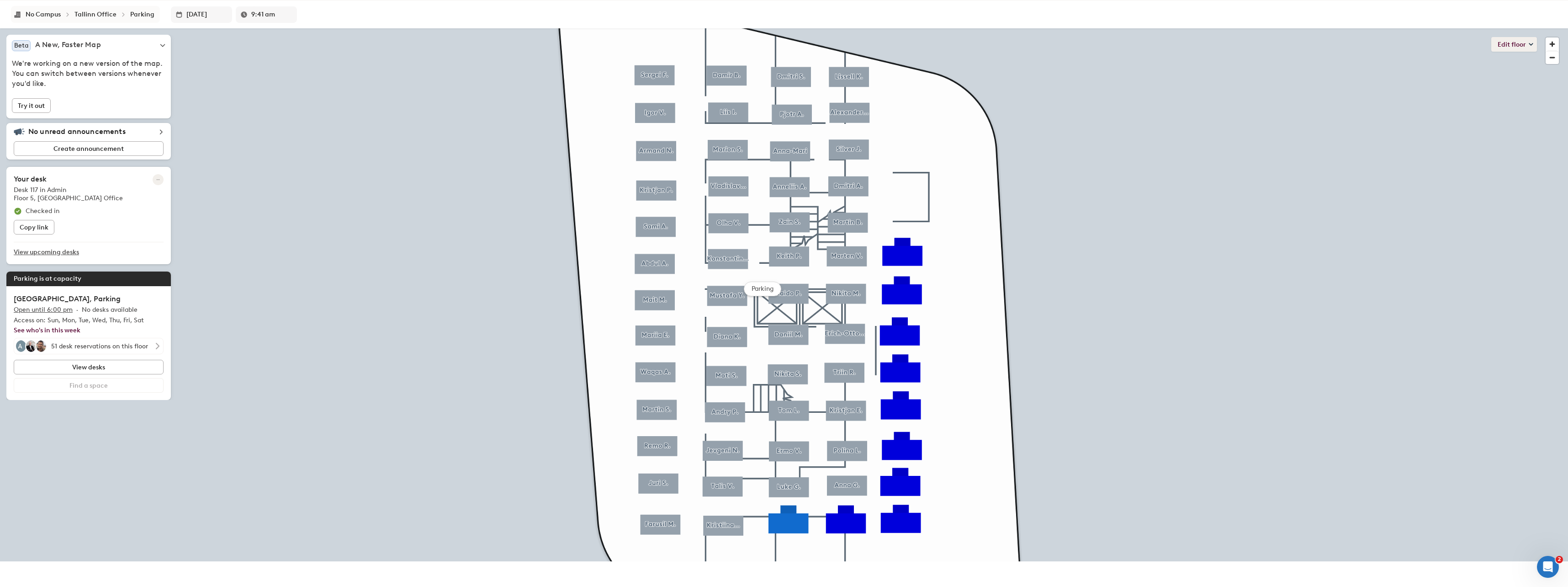
click at [1531, 41] on button "Edit floor" at bounding box center [1514, 44] width 46 height 15
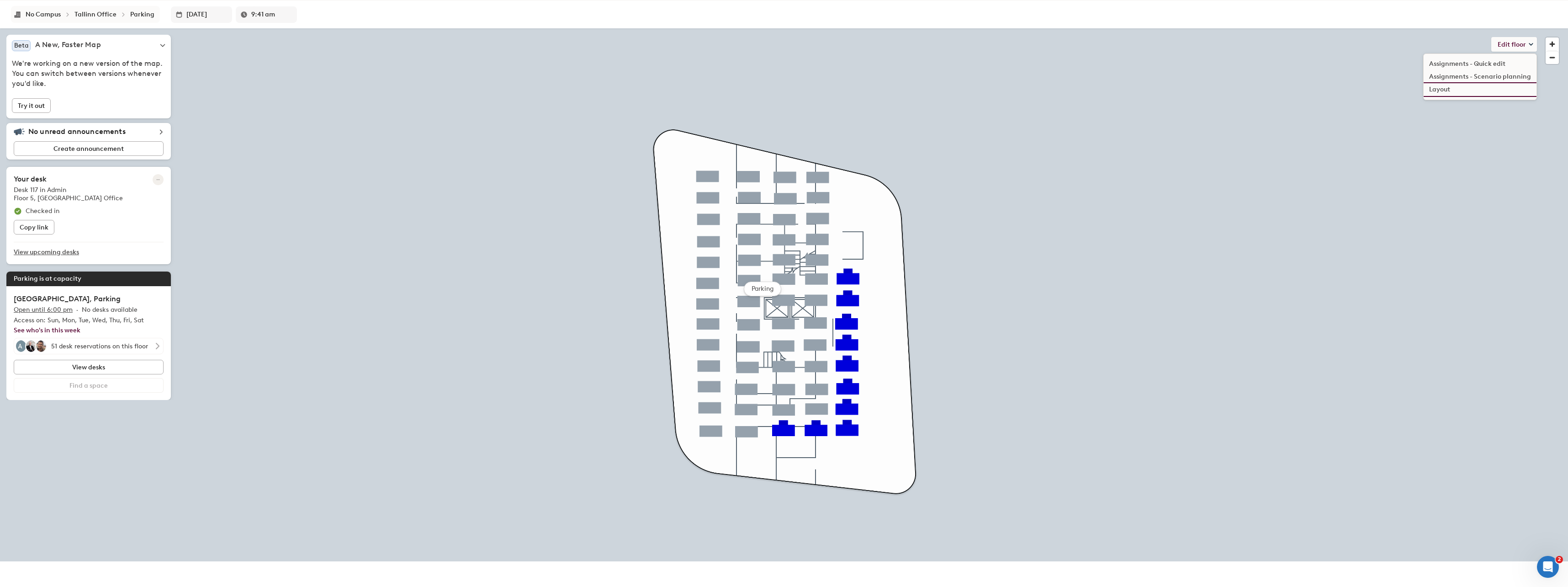
click at [1461, 87] on li "Layout" at bounding box center [1480, 90] width 113 height 13
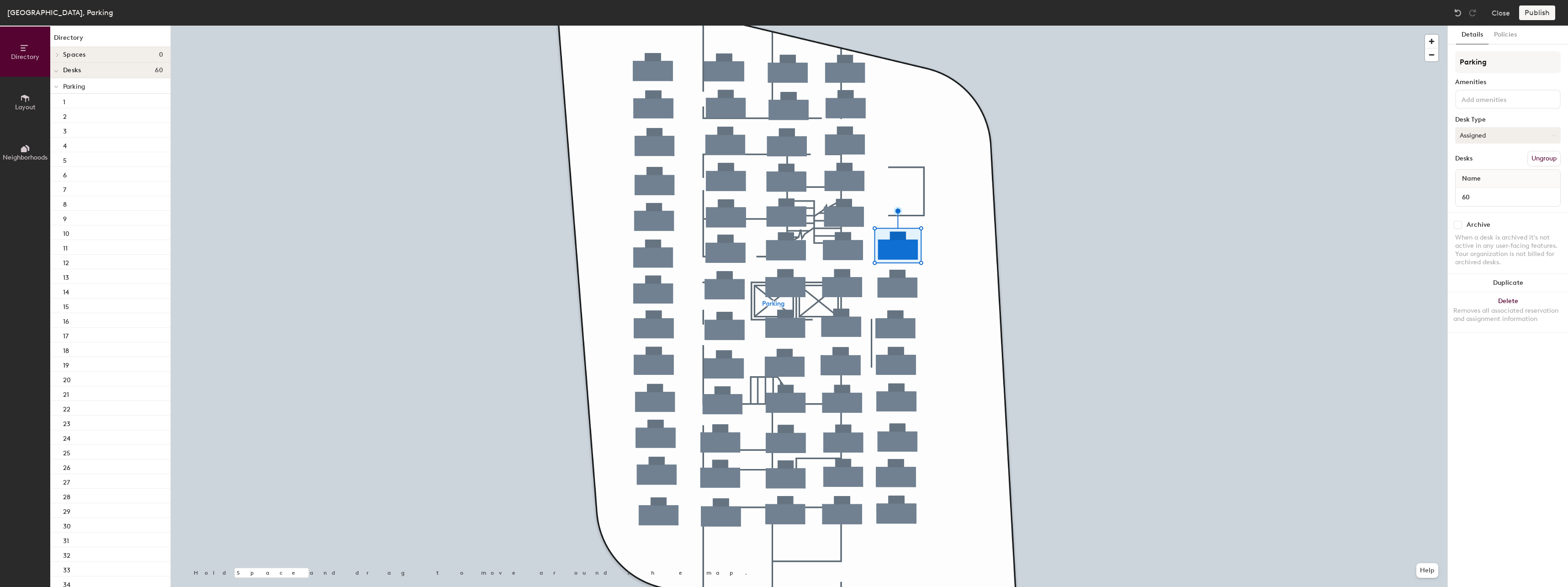
click at [1508, 132] on button "Assigned" at bounding box center [1508, 135] width 105 height 16
click at [1483, 188] on div "Hoteled" at bounding box center [1501, 191] width 91 height 14
click at [1492, 136] on button "Assigned" at bounding box center [1508, 135] width 105 height 16
click at [1477, 188] on div "Hoteled" at bounding box center [1501, 191] width 91 height 14
click at [1488, 136] on button "Assigned" at bounding box center [1508, 135] width 105 height 16
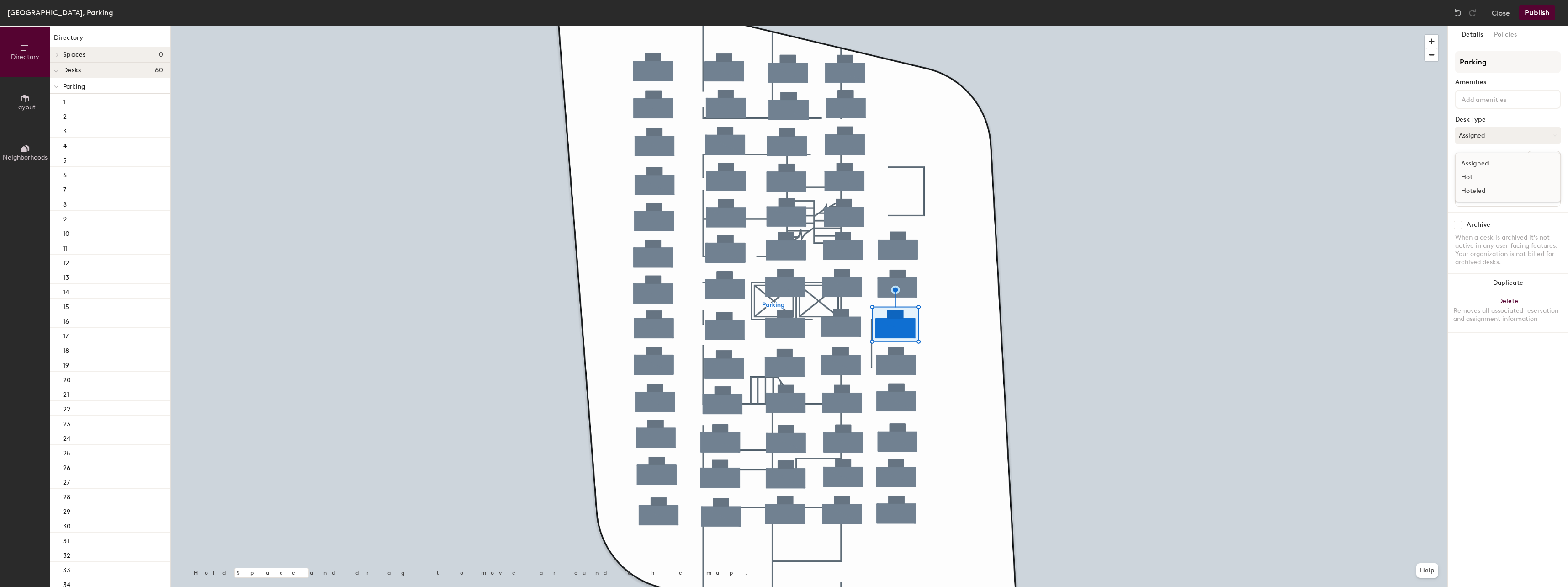
click at [1478, 189] on div "Hoteled" at bounding box center [1501, 191] width 91 height 14
click at [1477, 138] on button "Assigned" at bounding box center [1508, 135] width 105 height 16
click at [1478, 189] on div "Hoteled" at bounding box center [1501, 191] width 91 height 14
click at [1474, 135] on button "Assigned" at bounding box center [1508, 135] width 105 height 16
click at [1470, 188] on div "Hoteled" at bounding box center [1501, 191] width 91 height 14
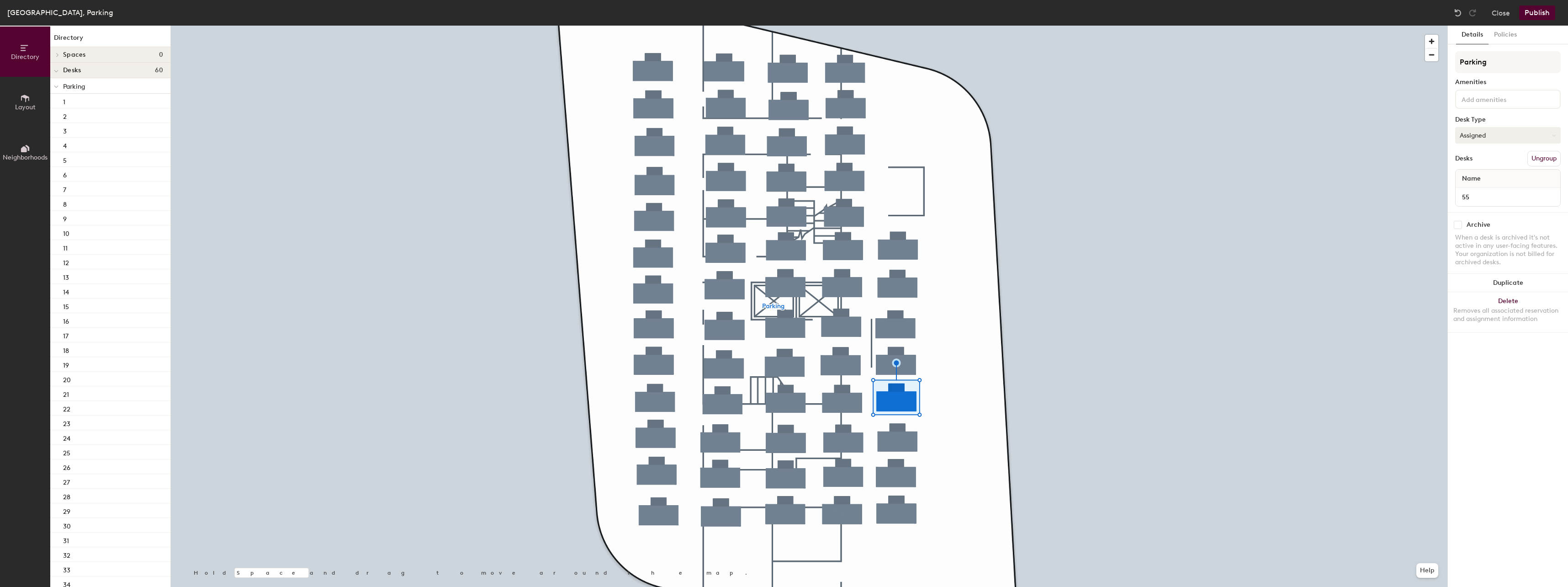
click at [1479, 134] on button "Assigned" at bounding box center [1508, 135] width 105 height 16
click at [1472, 192] on div "Hoteled" at bounding box center [1501, 191] width 91 height 14
click at [1478, 132] on button "Assigned" at bounding box center [1508, 135] width 105 height 16
click at [1478, 191] on div "Hoteled" at bounding box center [1501, 191] width 91 height 14
click at [1492, 132] on button "Assigned" at bounding box center [1508, 135] width 105 height 16
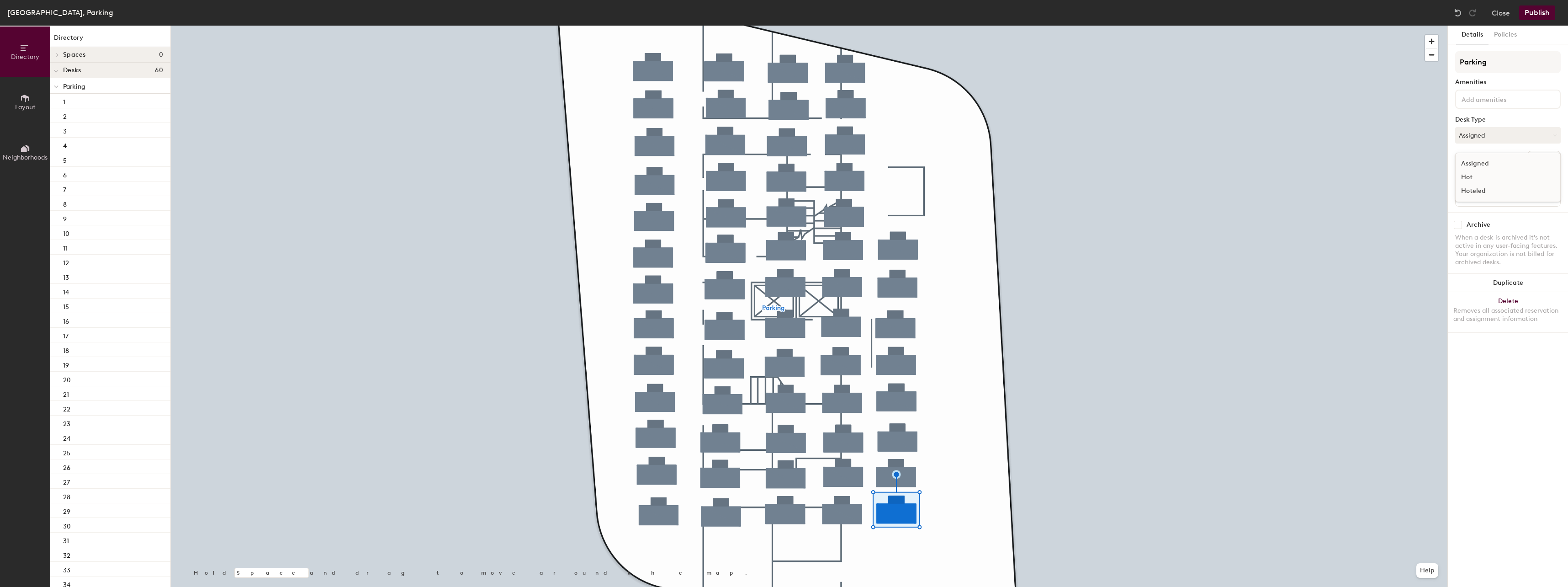
click at [1471, 188] on div "Hoteled" at bounding box center [1501, 191] width 91 height 14
click at [1492, 140] on button "Assigned" at bounding box center [1508, 135] width 105 height 16
click at [1483, 188] on div "Hoteled" at bounding box center [1501, 191] width 91 height 14
click at [1493, 132] on button "Assigned" at bounding box center [1508, 135] width 105 height 16
click at [1477, 188] on div "Hoteled" at bounding box center [1501, 191] width 91 height 14
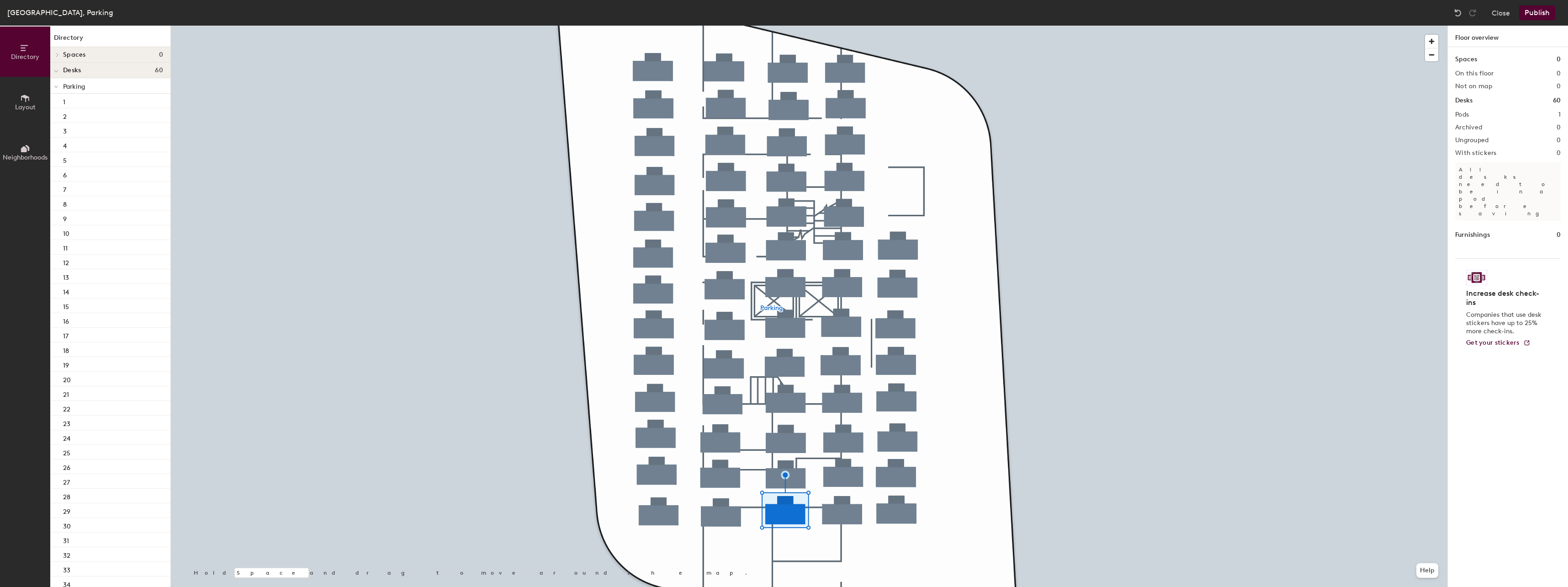
click at [1541, 10] on button "Publish" at bounding box center [1537, 13] width 36 height 15
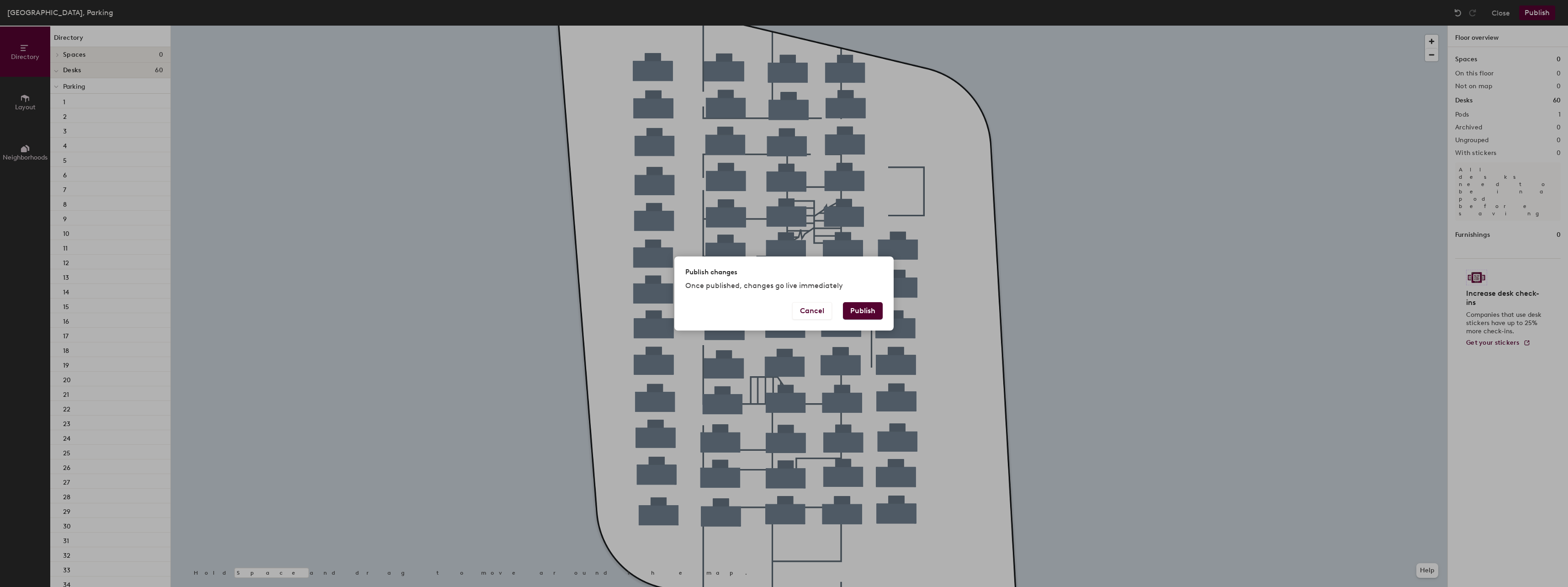
click at [861, 312] on button "Publish" at bounding box center [863, 311] width 40 height 18
